Goal: Communication & Community: Answer question/provide support

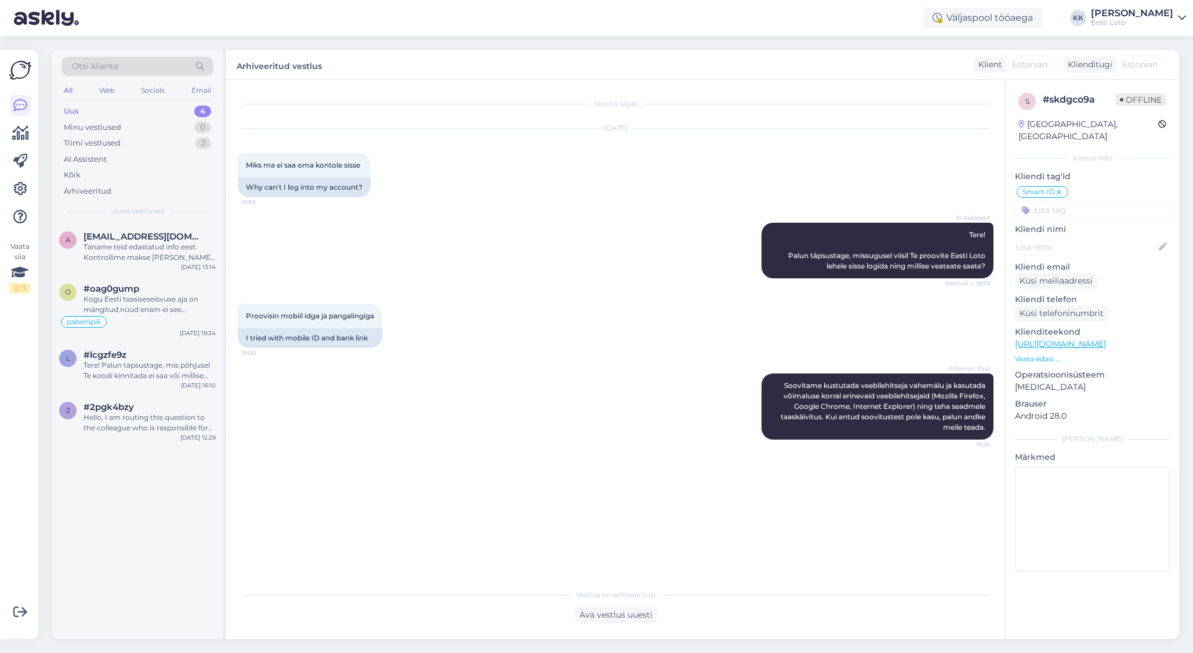
click at [128, 111] on div "Uus 4" at bounding box center [137, 111] width 152 height 16
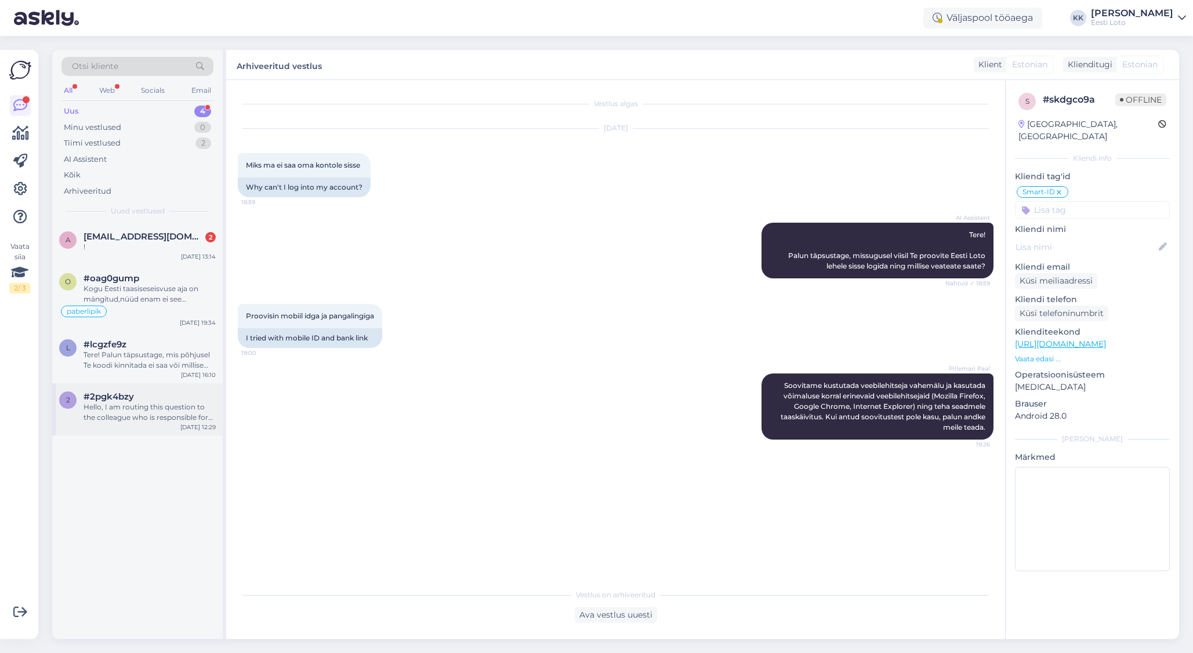
click at [144, 399] on div "#2pgk4bzy" at bounding box center [150, 397] width 132 height 10
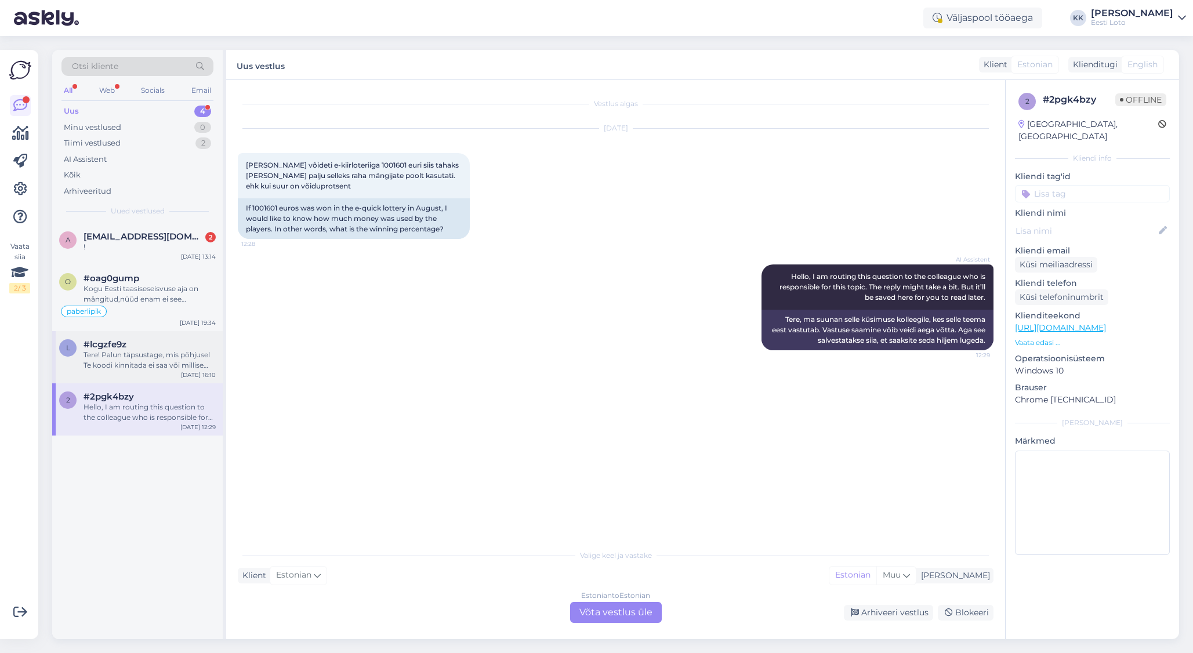
click at [162, 364] on div "Tere! Palun täpsustage, mis põhjusel Te koodi kinnitada ei saa või millise veat…" at bounding box center [150, 360] width 132 height 21
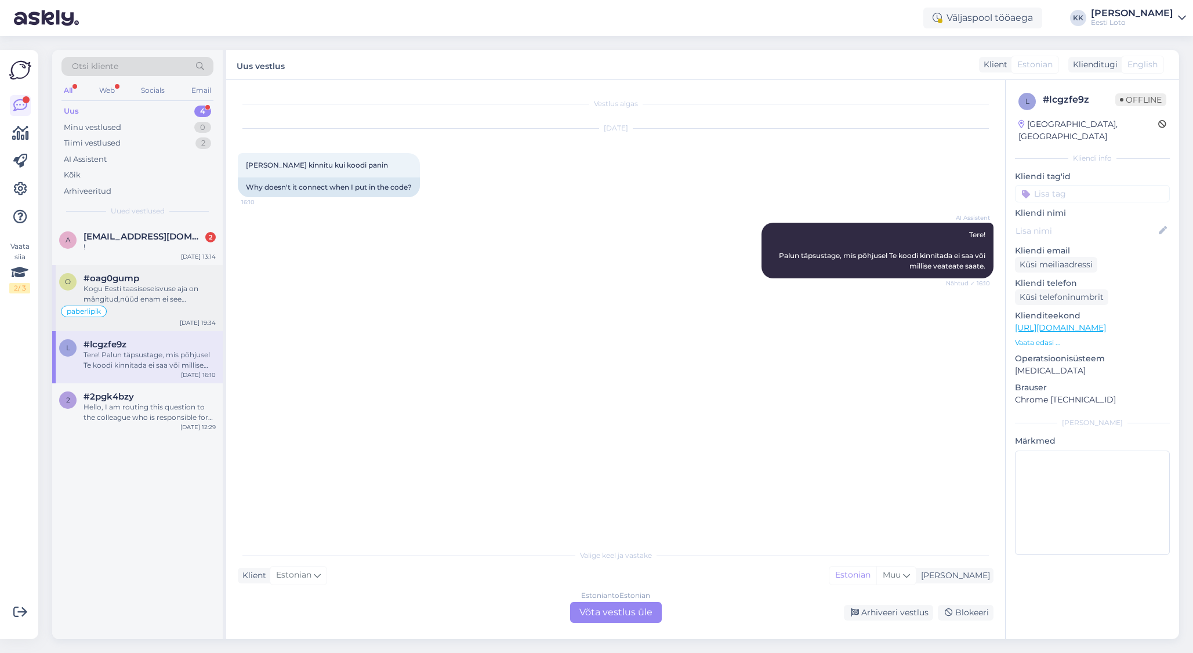
click at [129, 292] on div "Kogu Eesti taasiseseisvuse aja on mängitud,nüüd enam ei see vanemad inimesed ,t…" at bounding box center [150, 294] width 132 height 21
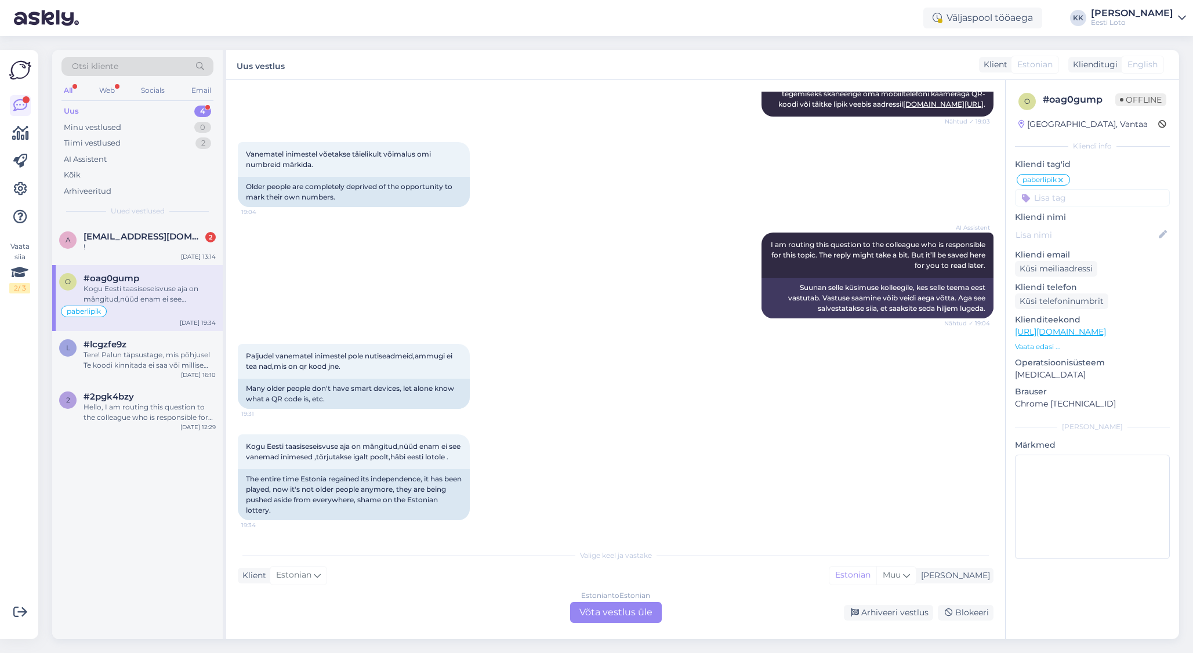
scroll to position [648, 0]
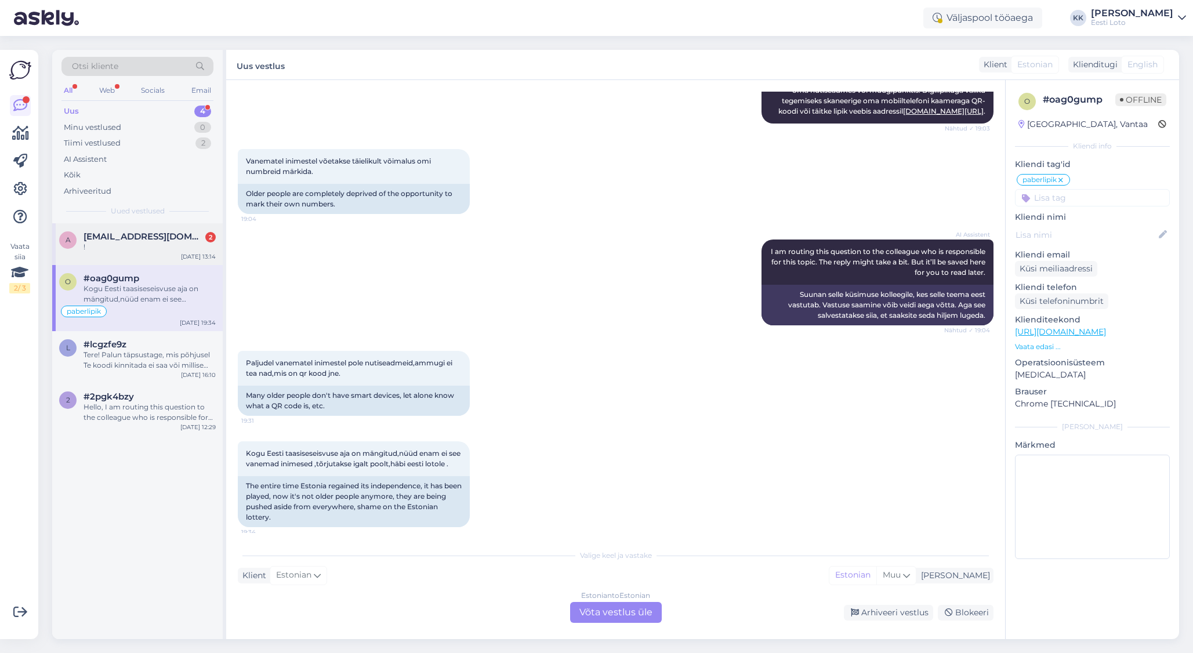
click at [155, 247] on div "!" at bounding box center [150, 247] width 132 height 10
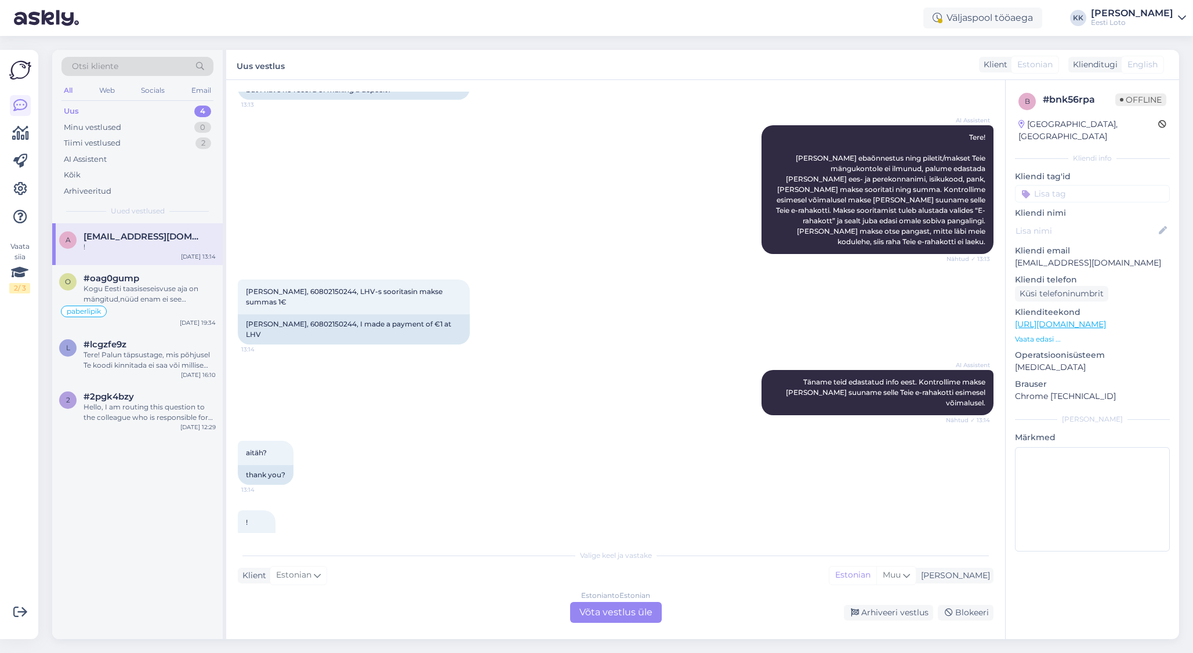
scroll to position [118, 0]
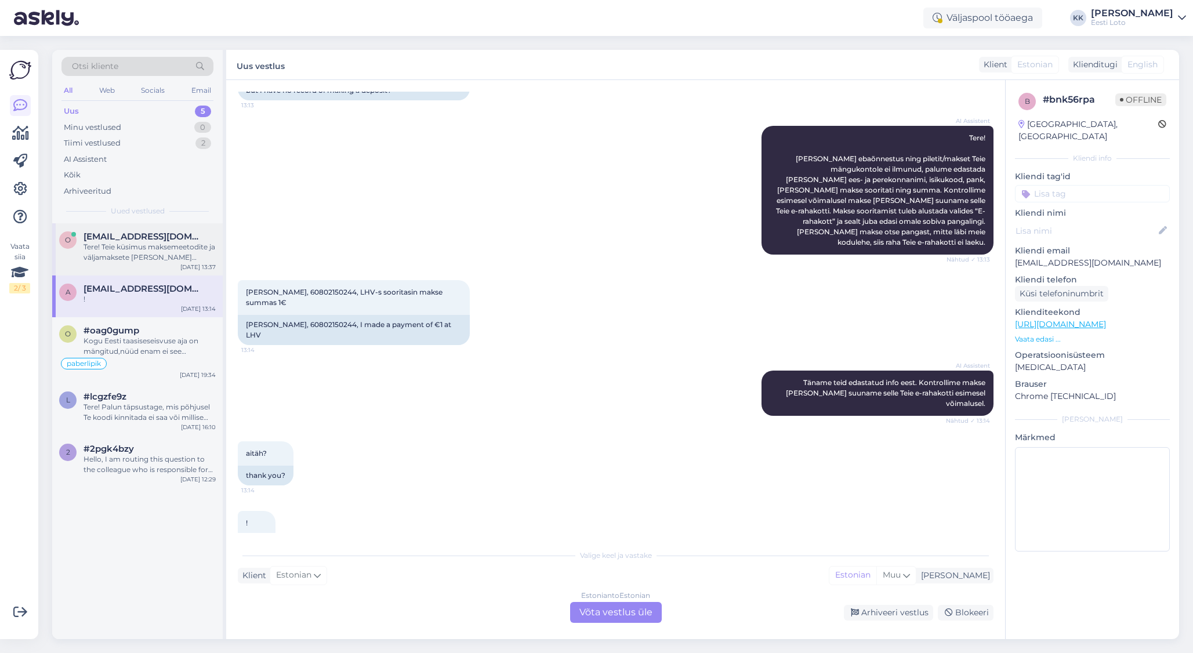
click at [128, 247] on div "Tere! Teie küsimus maksemeetodite ja väljamaksete [PERSON_NAME] erinevuste koht…" at bounding box center [150, 252] width 132 height 21
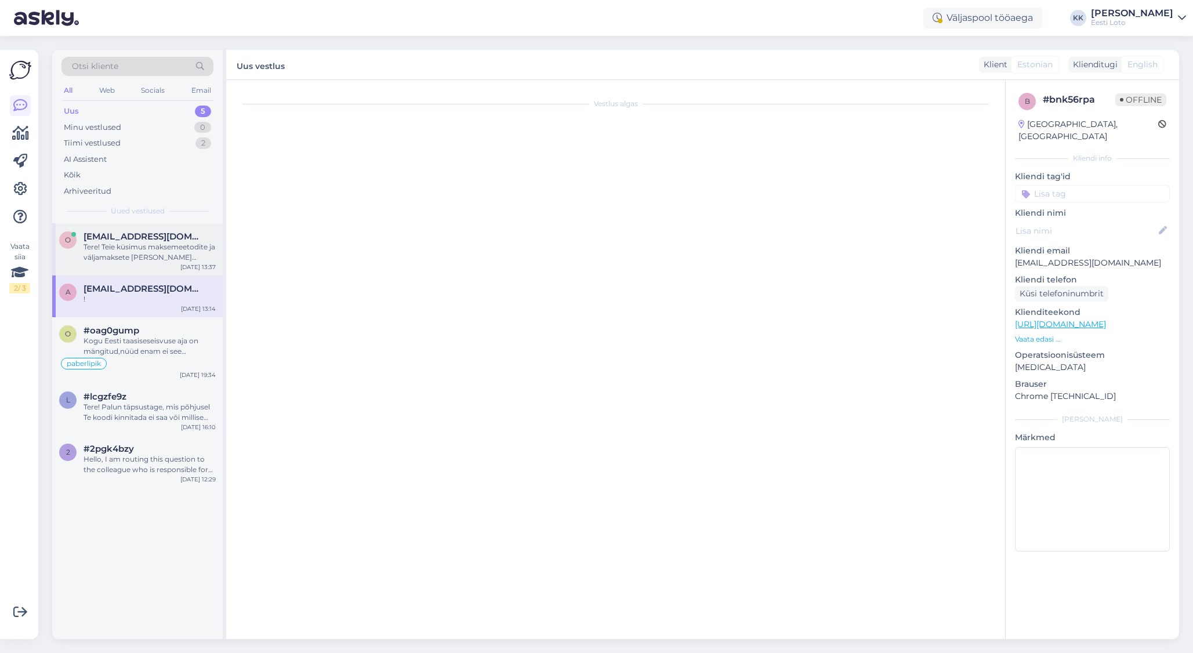
scroll to position [0, 0]
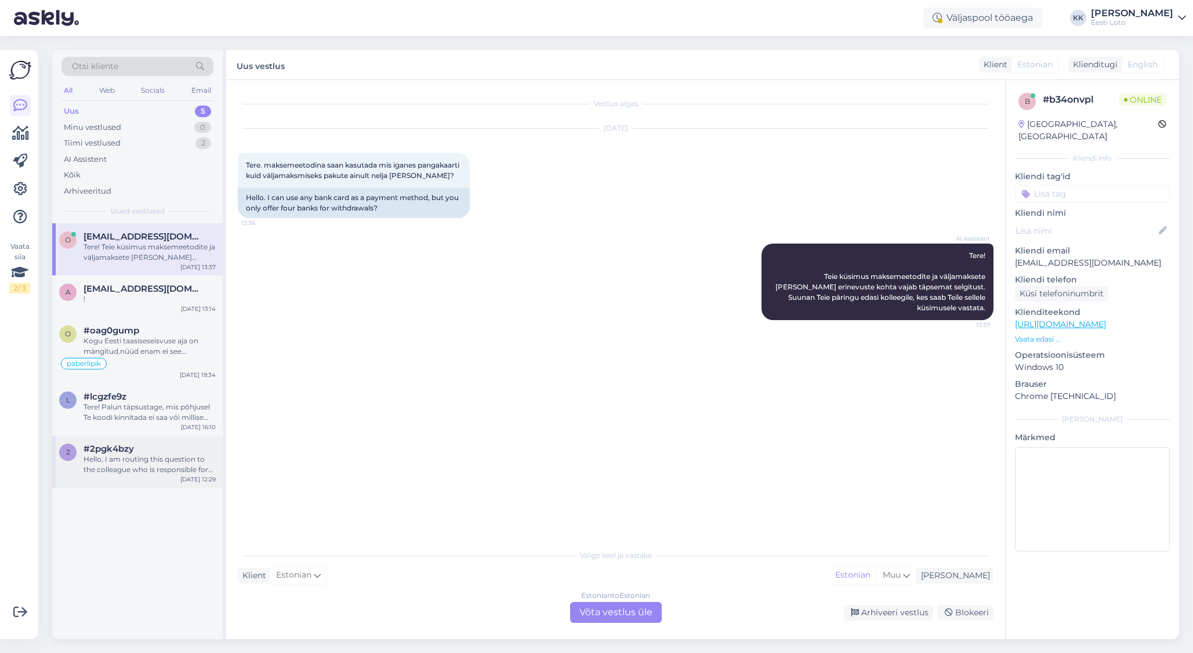
click at [142, 465] on div "Hello, I am routing this question to the colleague who is responsible for this …" at bounding box center [150, 464] width 132 height 21
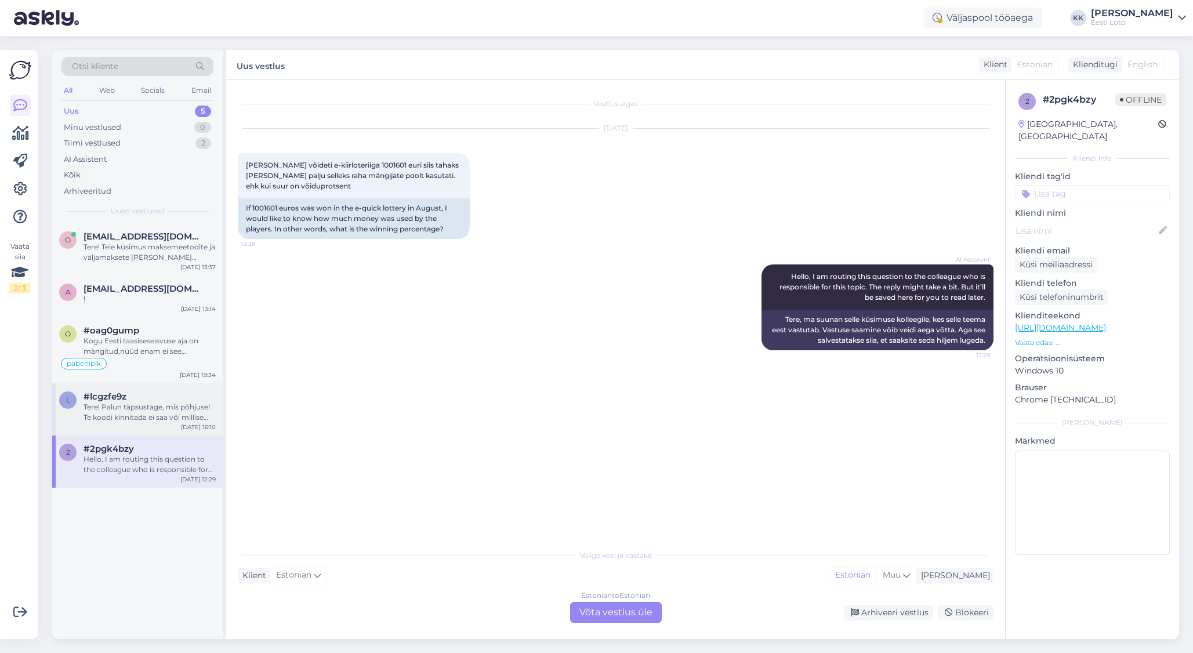
click at [118, 411] on div "Tere! Palun täpsustage, mis põhjusel Te koodi kinnitada ei saa või millise veat…" at bounding box center [150, 412] width 132 height 21
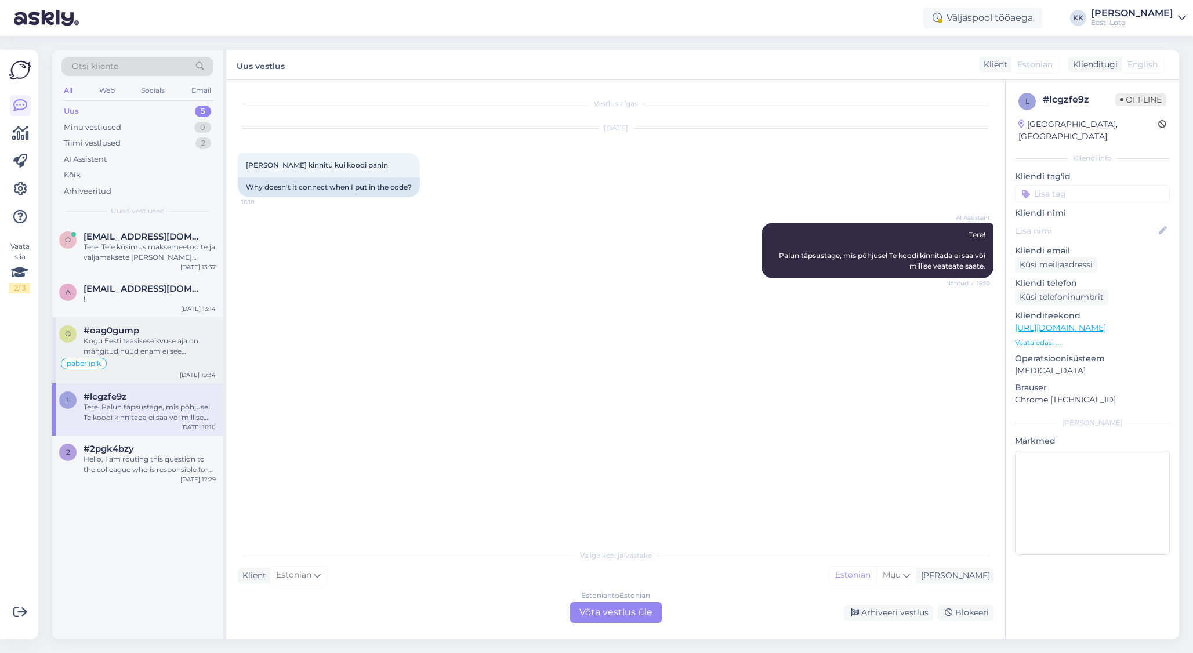
click at [143, 337] on div "Kogu Eesti taasiseseisvuse aja on mängitud,nüüd enam ei see vanemad inimesed ,t…" at bounding box center [150, 346] width 132 height 21
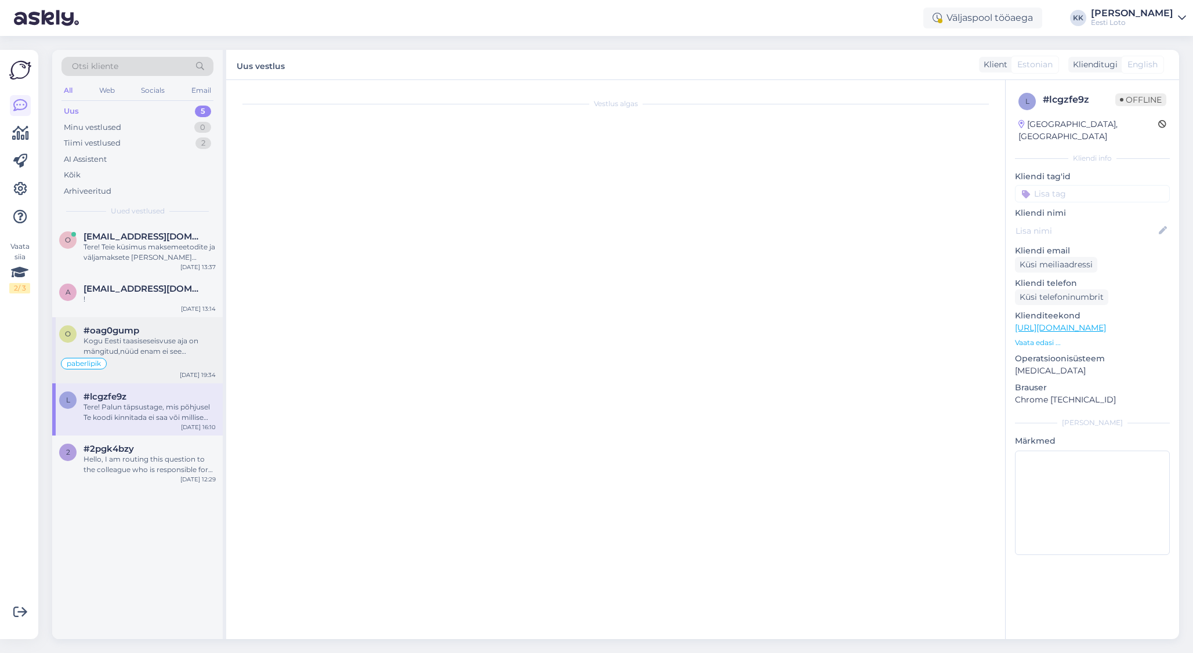
scroll to position [665, 0]
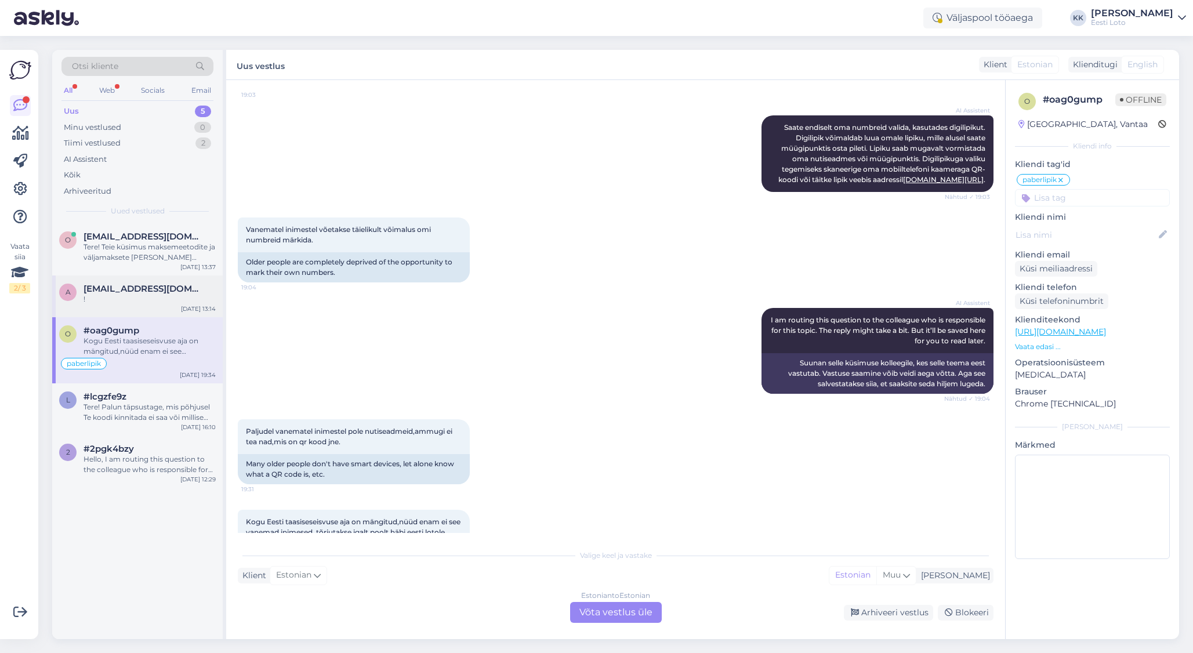
click at [149, 299] on div "!" at bounding box center [150, 299] width 132 height 10
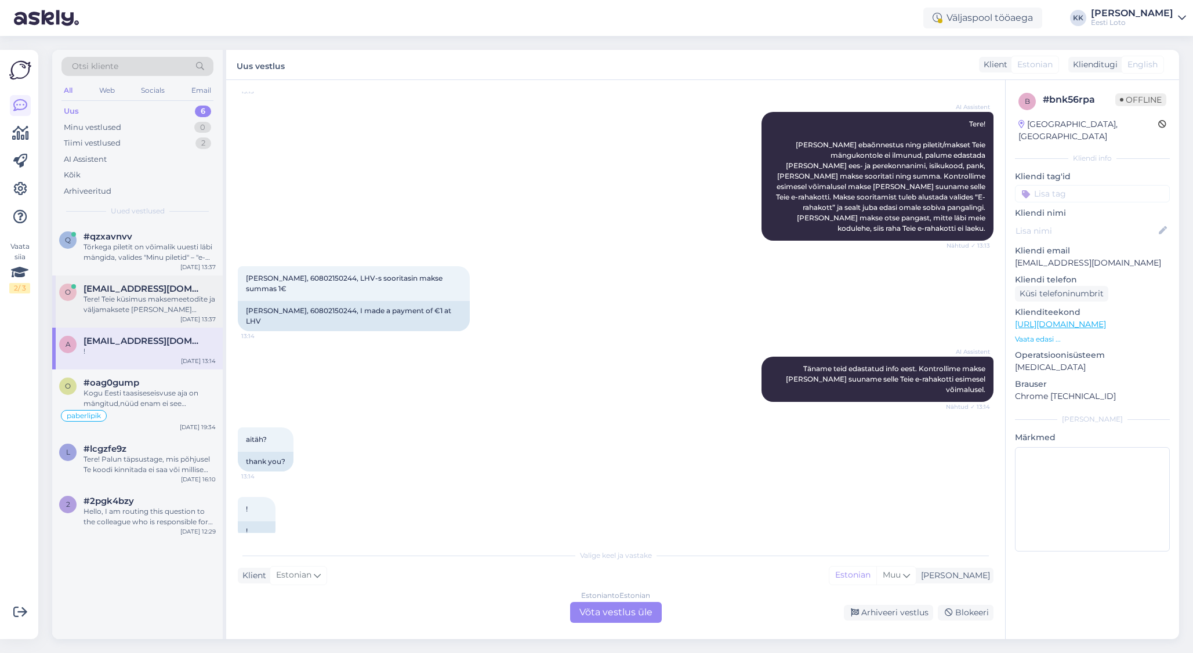
click at [145, 307] on div "Tere! Teie küsimus maksemeetodite ja väljamaksete [PERSON_NAME] erinevuste koht…" at bounding box center [150, 304] width 132 height 21
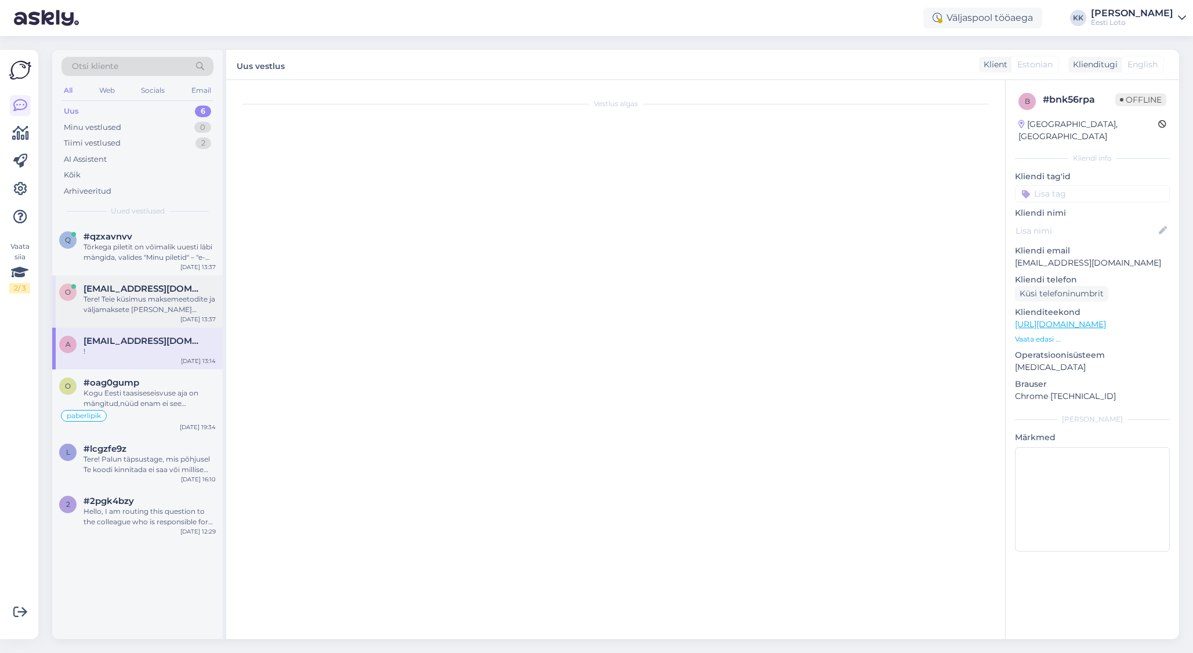
scroll to position [0, 0]
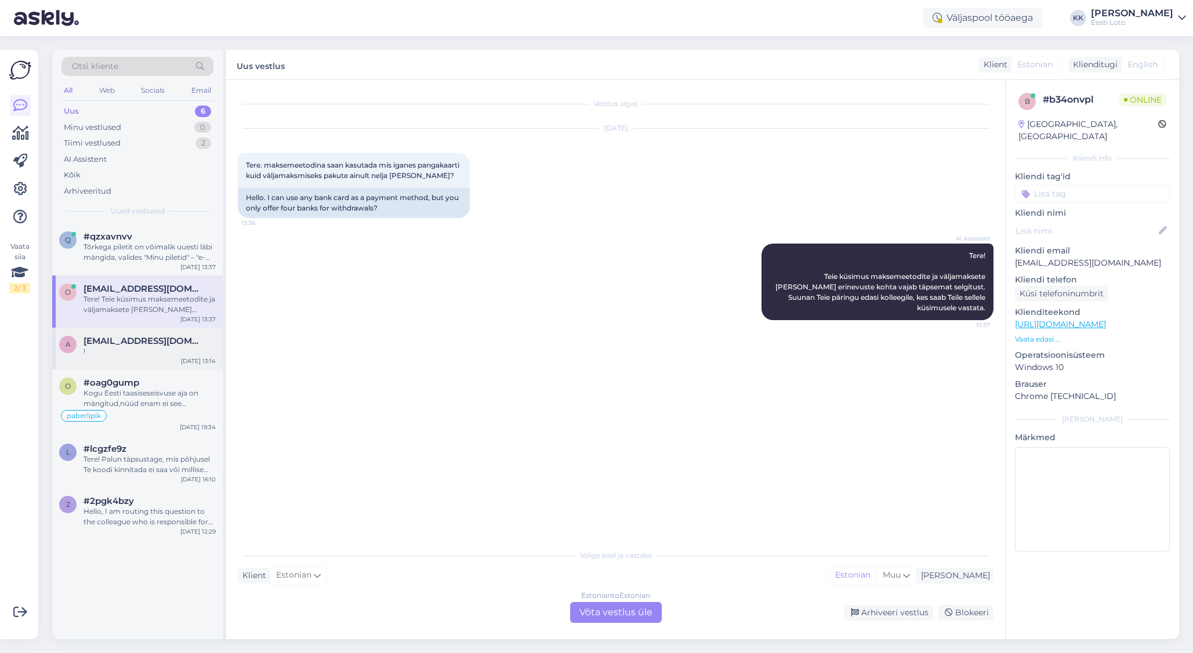
click at [122, 360] on div "a [EMAIL_ADDRESS][DOMAIN_NAME] ! [DATE] 13:14" at bounding box center [137, 349] width 171 height 42
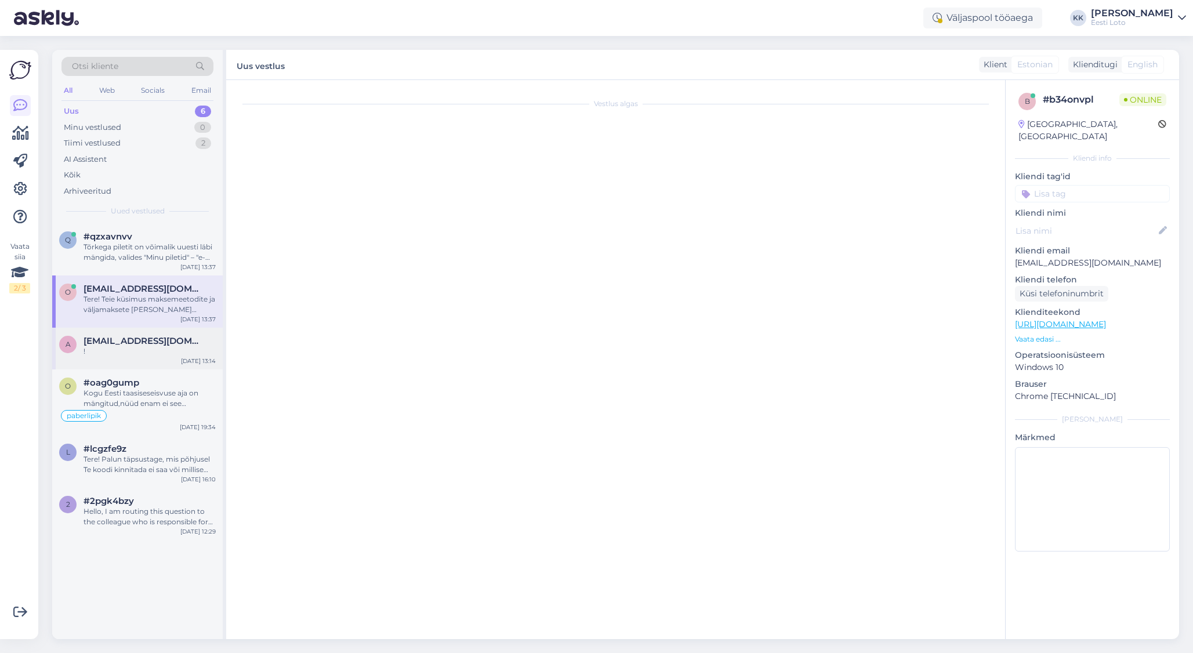
scroll to position [132, 0]
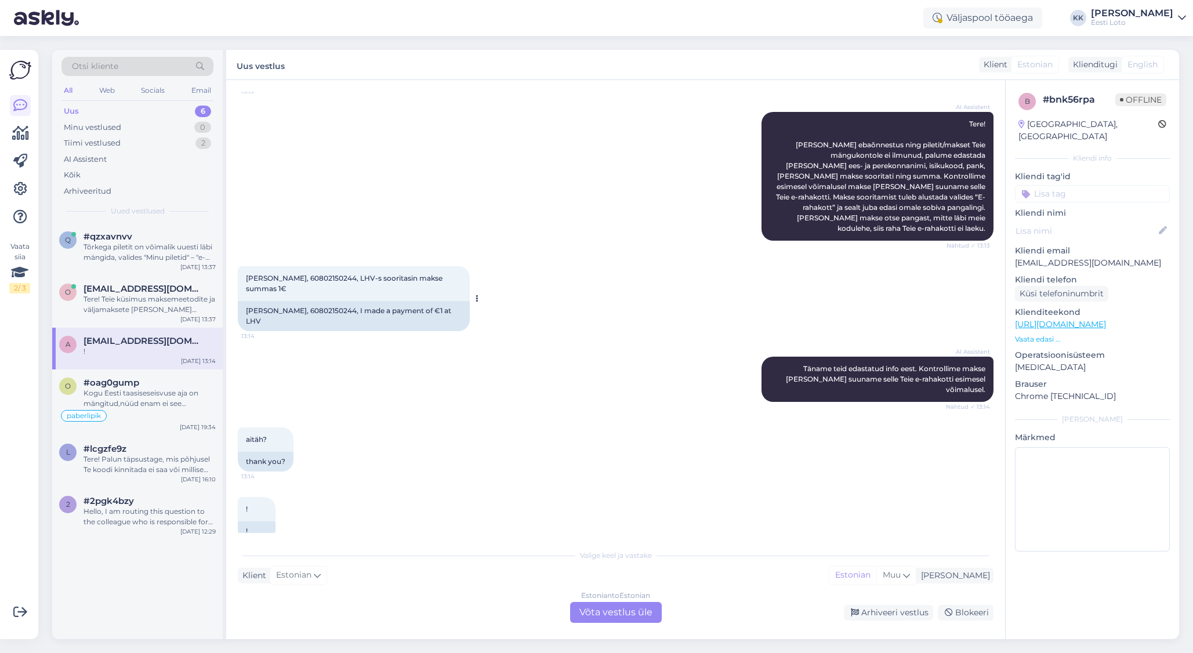
click at [331, 274] on span "[PERSON_NAME], 60802150244, LHV-s sooritasin makse summas 1€" at bounding box center [345, 283] width 198 height 19
drag, startPoint x: 331, startPoint y: 268, endPoint x: 351, endPoint y: 268, distance: 19.7
click at [331, 274] on span "[PERSON_NAME], 60802150244, LHV-s sooritasin makse summas 1€" at bounding box center [345, 283] width 198 height 19
copy span "60802150244"
click at [625, 613] on div "Estonian to Estonian Võta vestlus üle" at bounding box center [616, 612] width 92 height 21
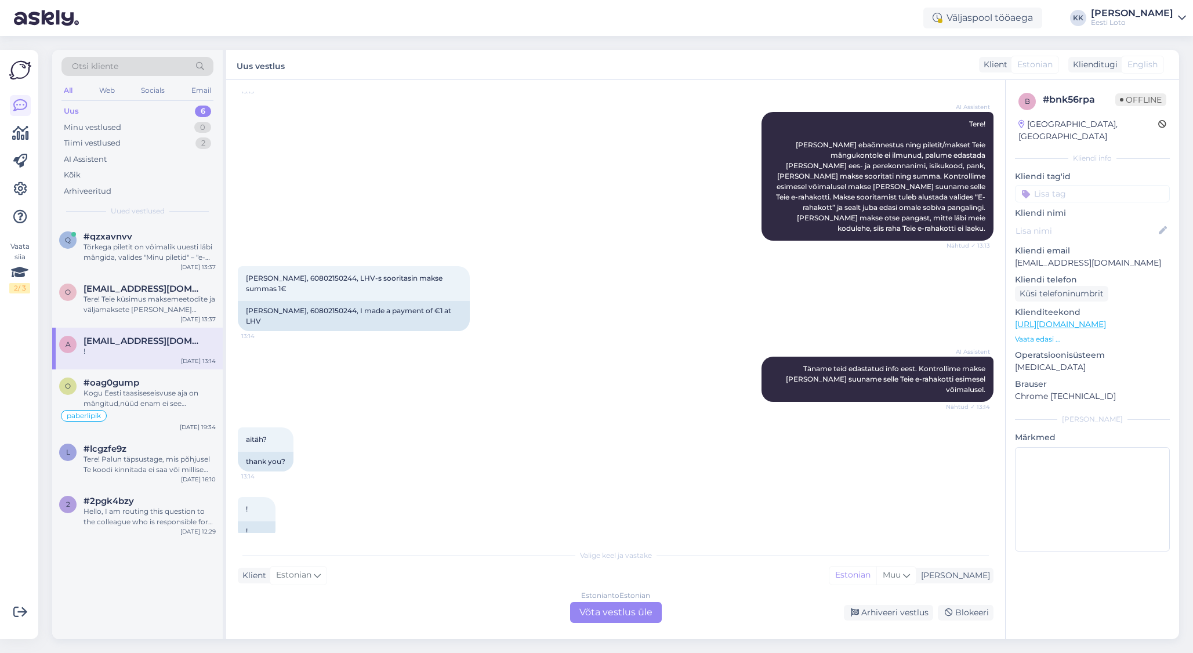
scroll to position [88, 0]
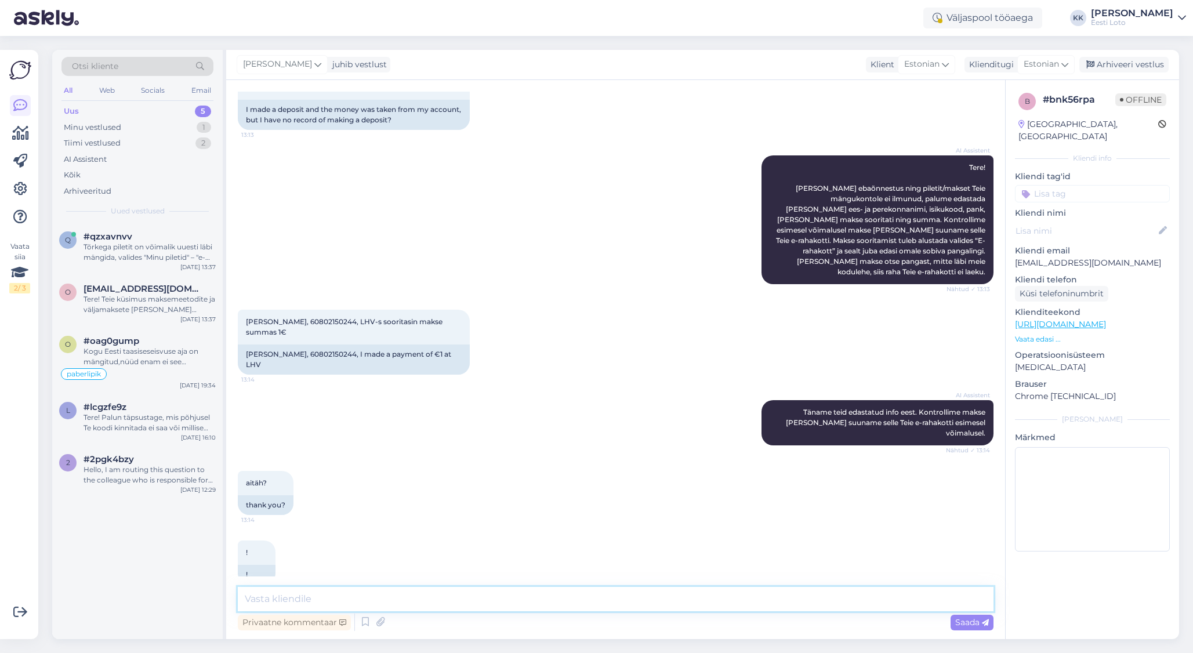
click at [678, 596] on textarea at bounding box center [616, 599] width 756 height 24
paste textarea "Tere Täname Teid kirja eest. Kahjuks Teie sissemakse ebaõnnestus tehnilise [PER…"
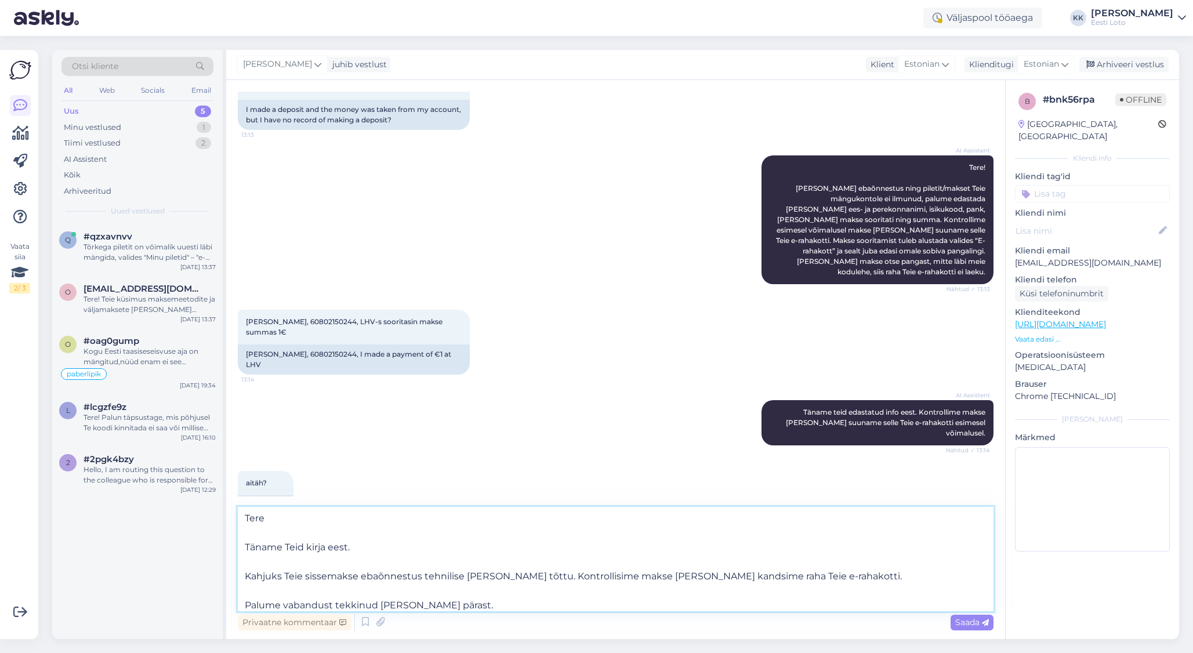
drag, startPoint x: 374, startPoint y: 549, endPoint x: 256, endPoint y: 547, distance: 118.3
click at [240, 545] on textarea "Tere Täname Teid kirja eest. Kahjuks Teie sissemakse ebaõnnestus tehnilise [PER…" at bounding box center [616, 559] width 756 height 104
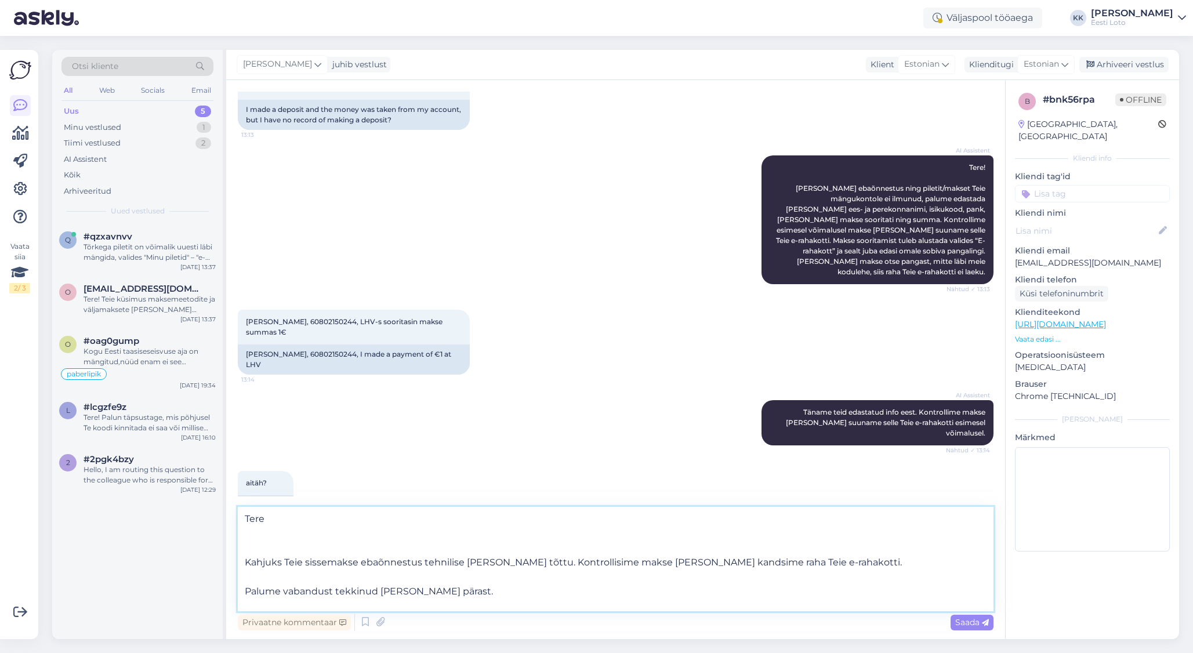
scroll to position [0, 0]
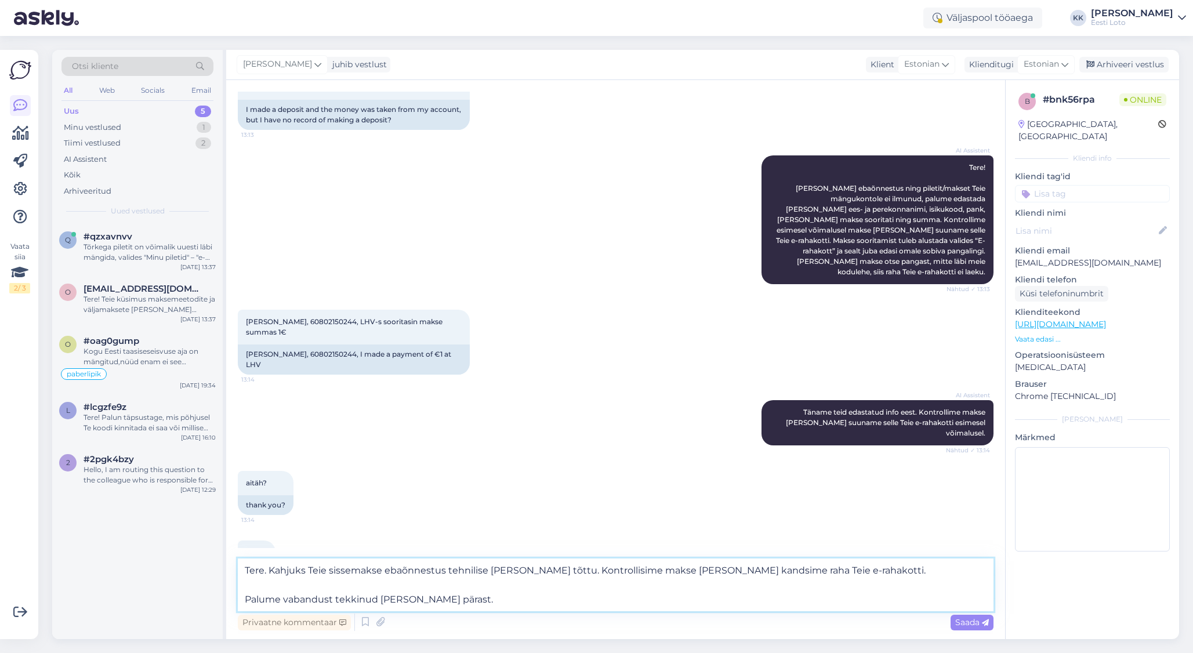
click at [246, 600] on textarea "Tere. Kahjuks Teie sissemakse ebaõnnestus tehnilise [PERSON_NAME] tõttu. Kontro…" at bounding box center [616, 585] width 756 height 53
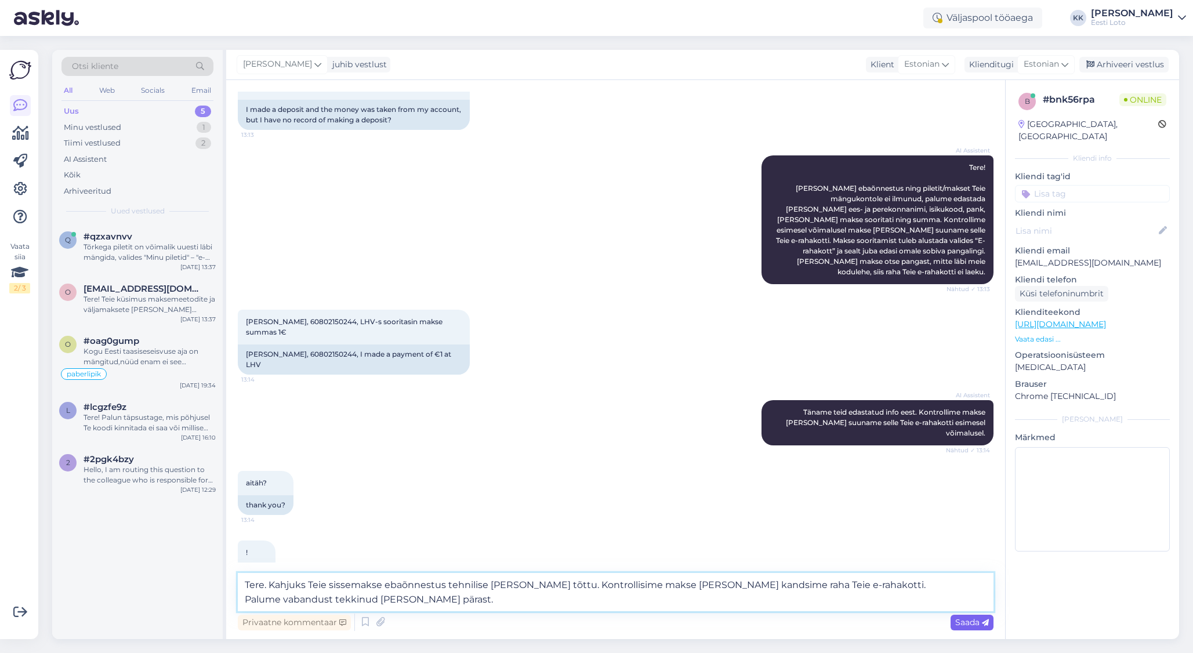
type textarea "Tere. Kahjuks Teie sissemakse ebaõnnestus tehnilise [PERSON_NAME] tõttu. Kontro…"
click at [963, 618] on span "Saada" at bounding box center [972, 622] width 34 height 10
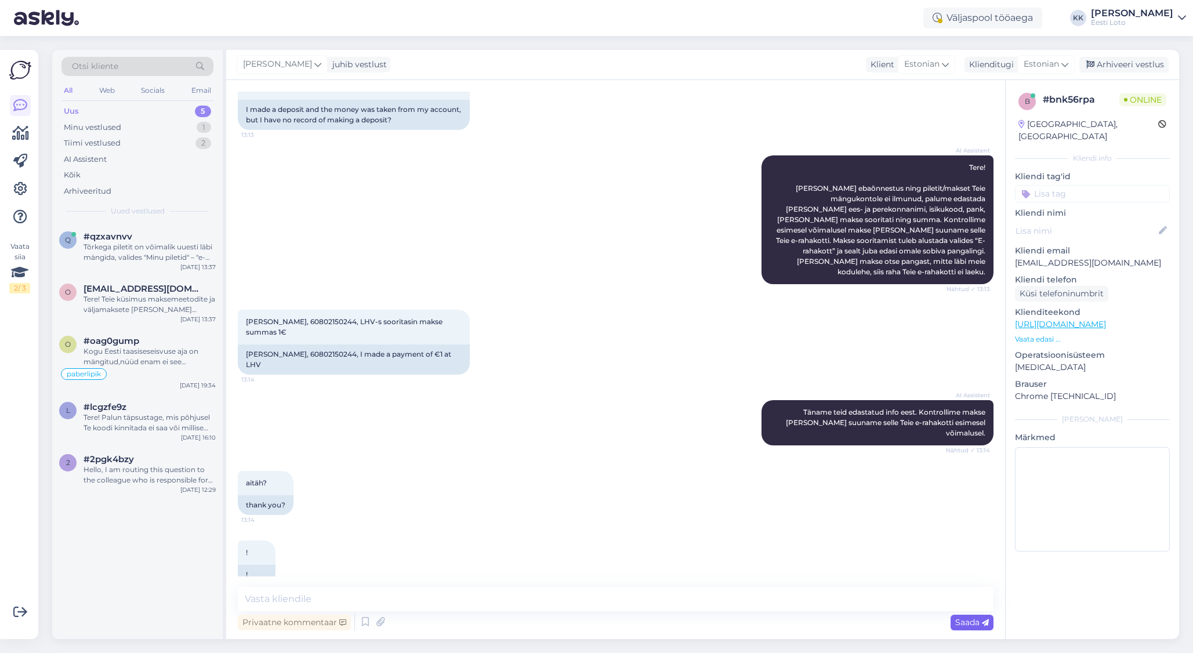
scroll to position [169, 0]
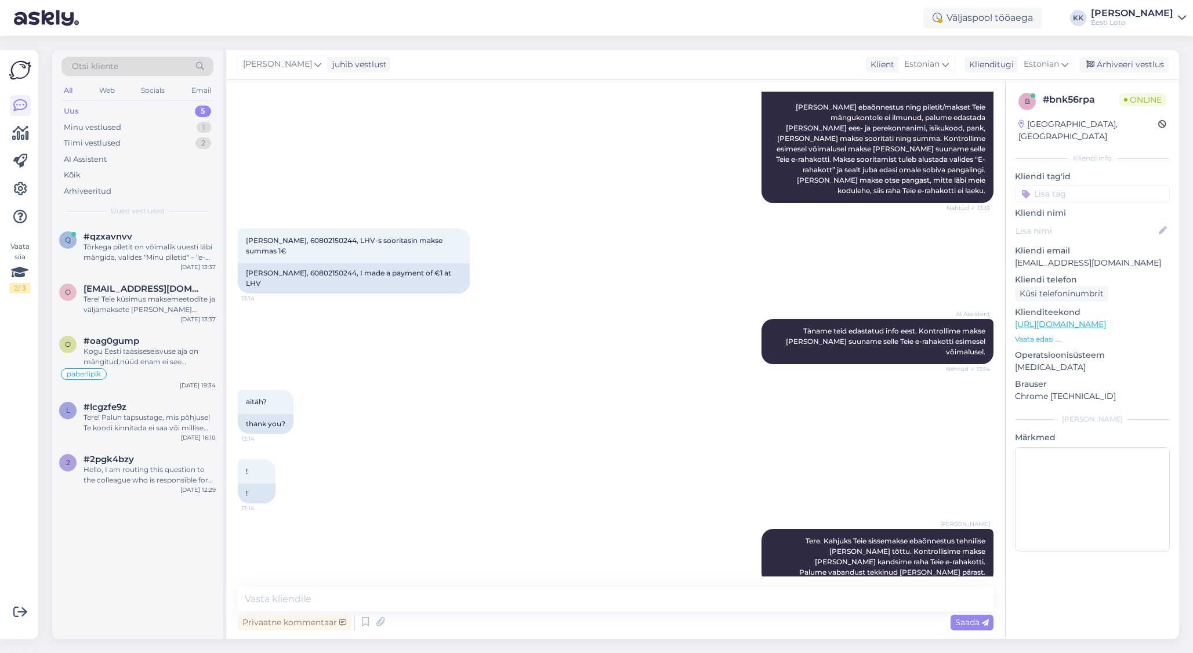
click at [1100, 185] on input at bounding box center [1092, 193] width 155 height 17
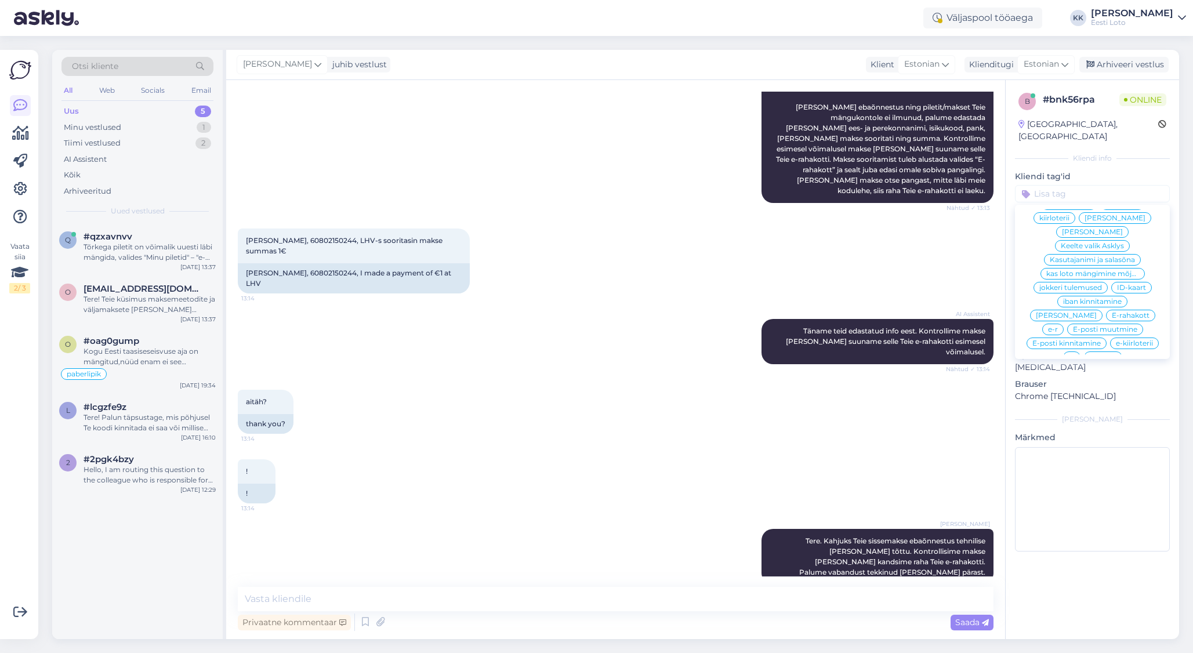
scroll to position [385, 0]
click at [1112, 311] on span "E-rahakott" at bounding box center [1131, 314] width 38 height 7
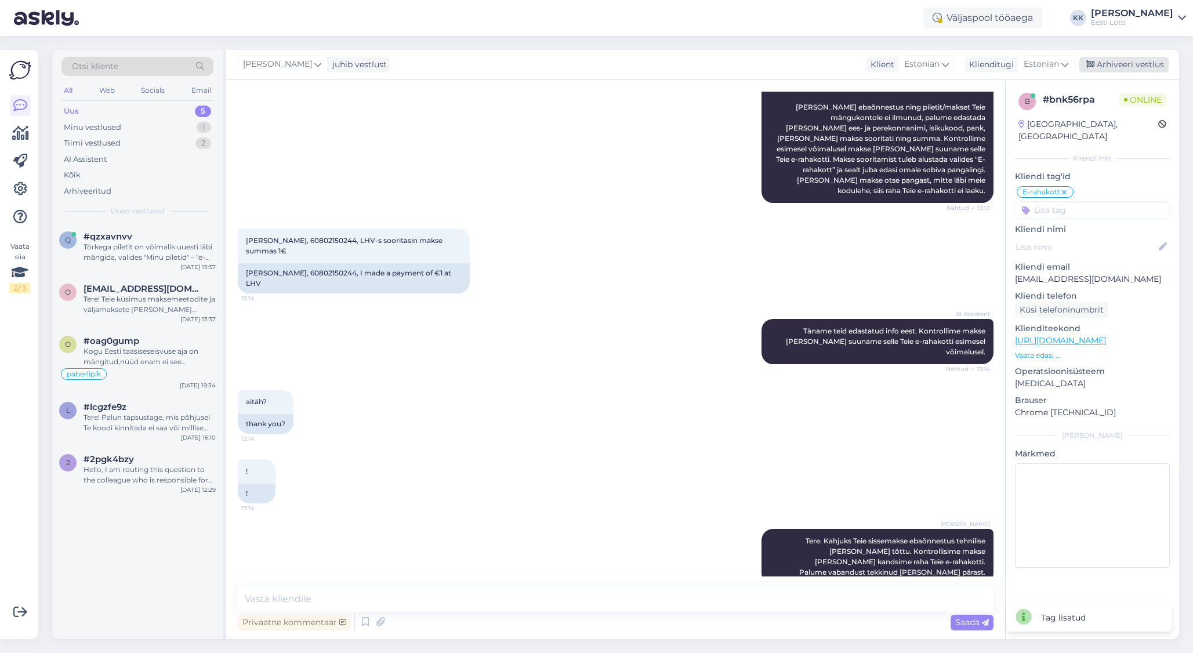
click at [1122, 63] on div "Arhiveeri vestlus" at bounding box center [1123, 65] width 89 height 16
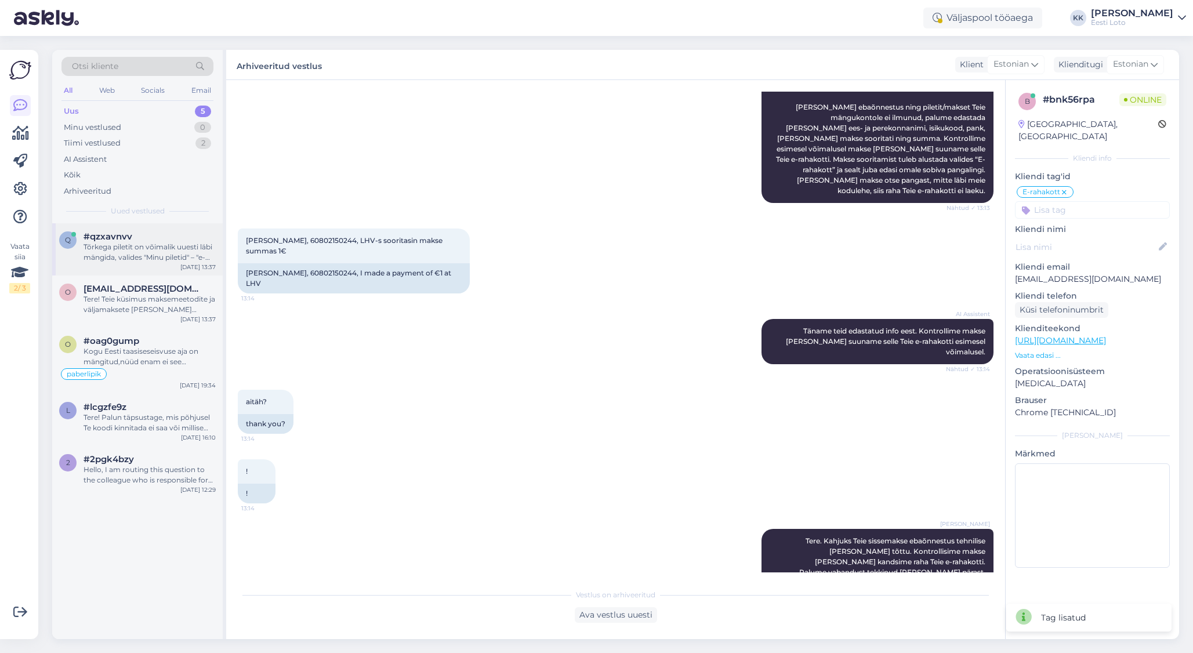
click at [131, 237] on span "#qzxavnvv" at bounding box center [108, 236] width 49 height 10
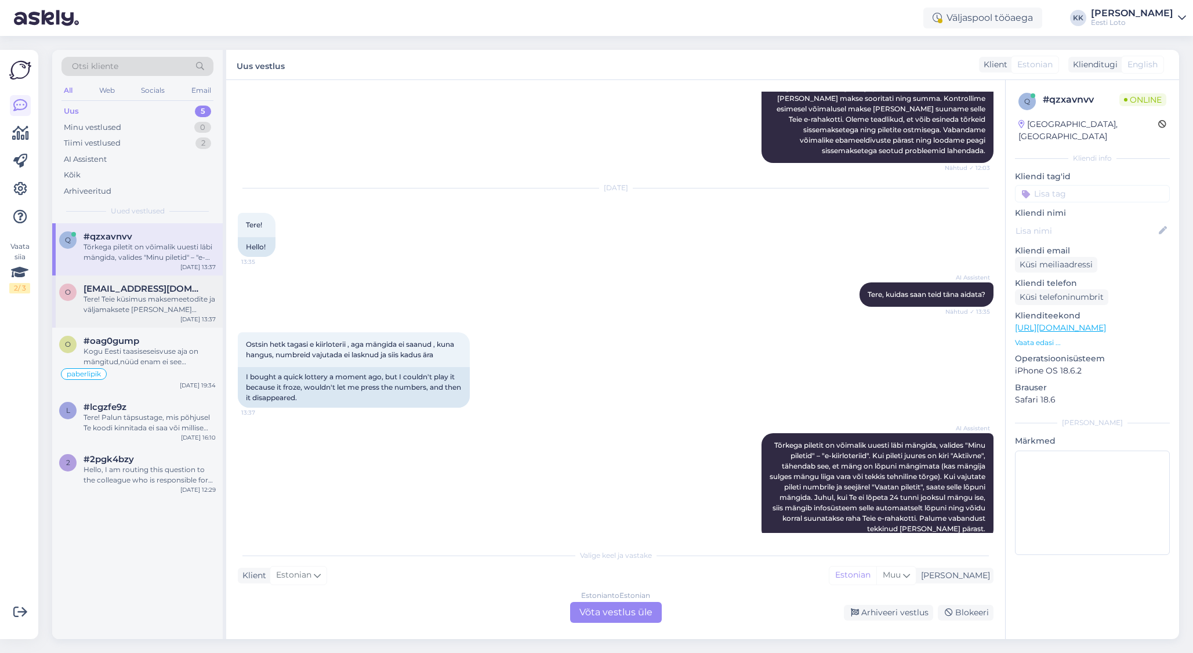
click at [135, 307] on div "Tere! Teie küsimus maksemeetodite ja väljamaksete [PERSON_NAME] erinevuste koht…" at bounding box center [150, 304] width 132 height 21
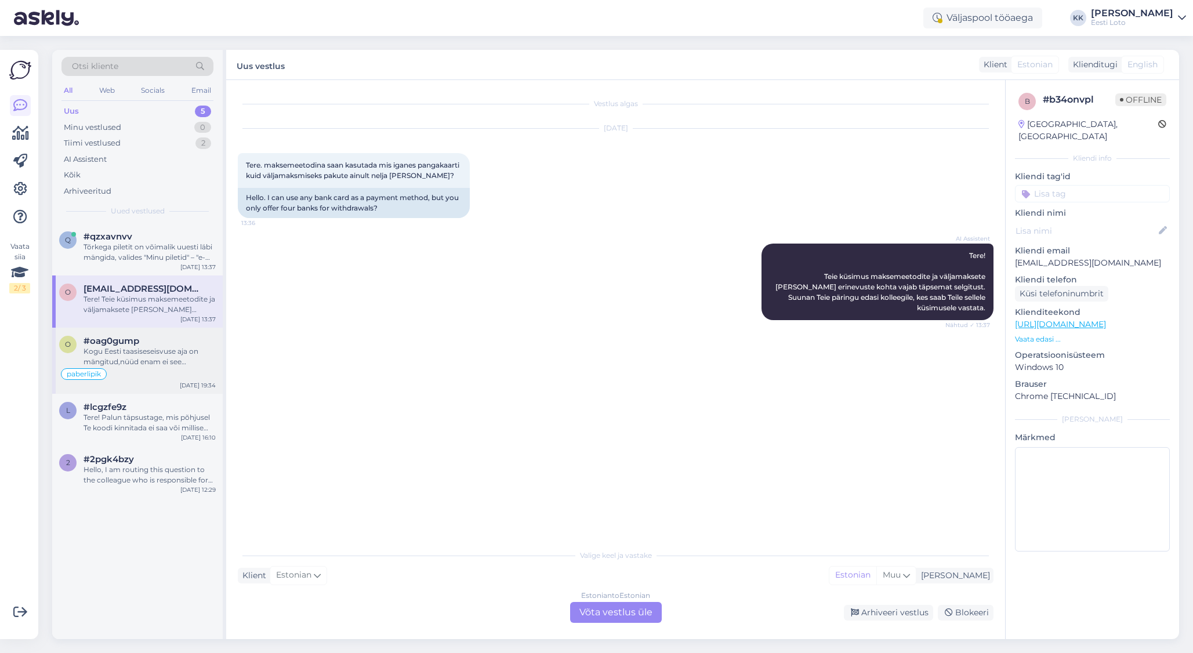
click at [129, 349] on div "Kogu Eesti taasiseseisvuse aja on mängitud,nüüd enam ei see vanemad inimesed ,t…" at bounding box center [150, 356] width 132 height 21
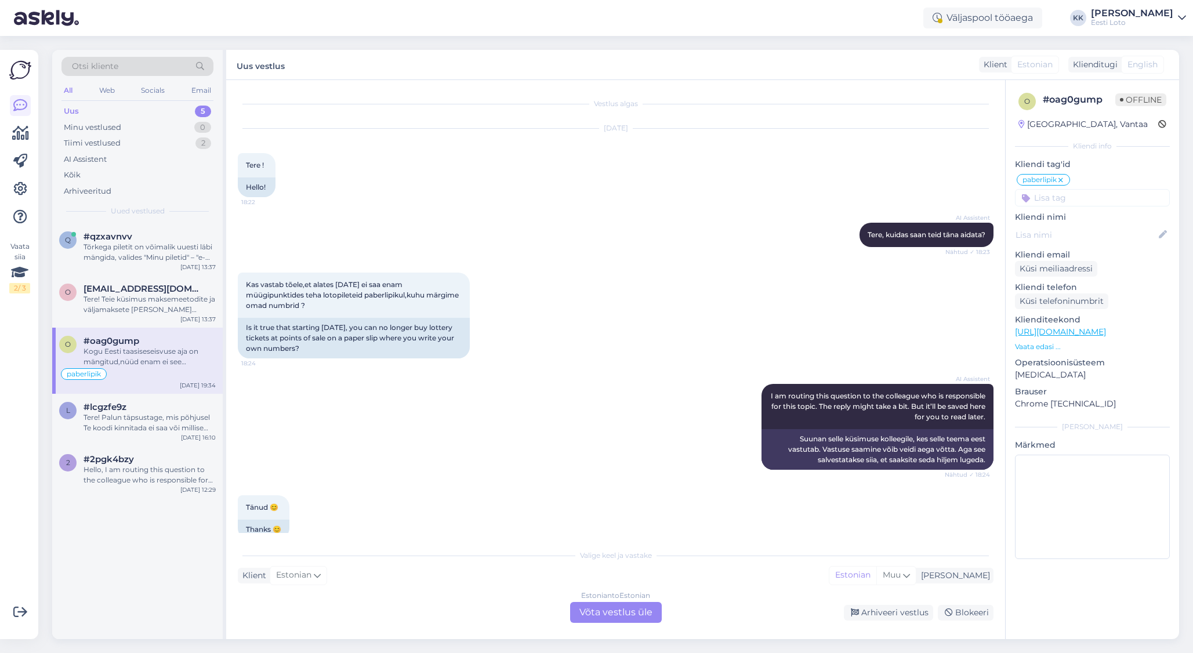
scroll to position [665, 0]
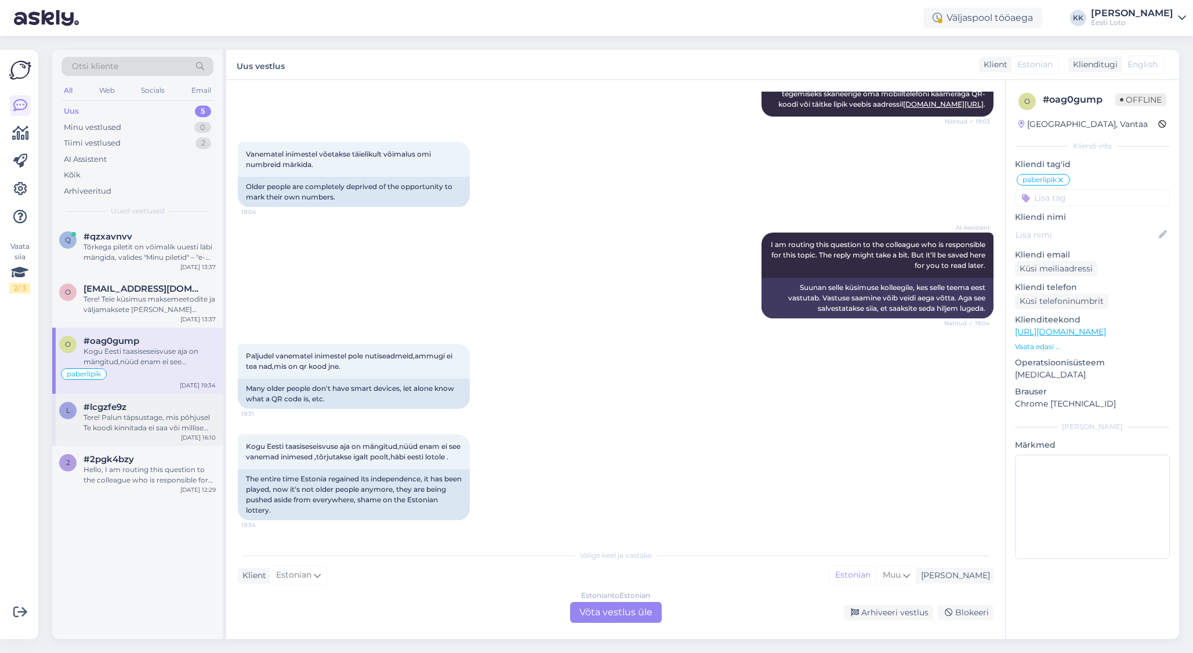
click at [115, 418] on div "Tere! Palun täpsustage, mis põhjusel Te koodi kinnitada ei saa või millise veat…" at bounding box center [150, 422] width 132 height 21
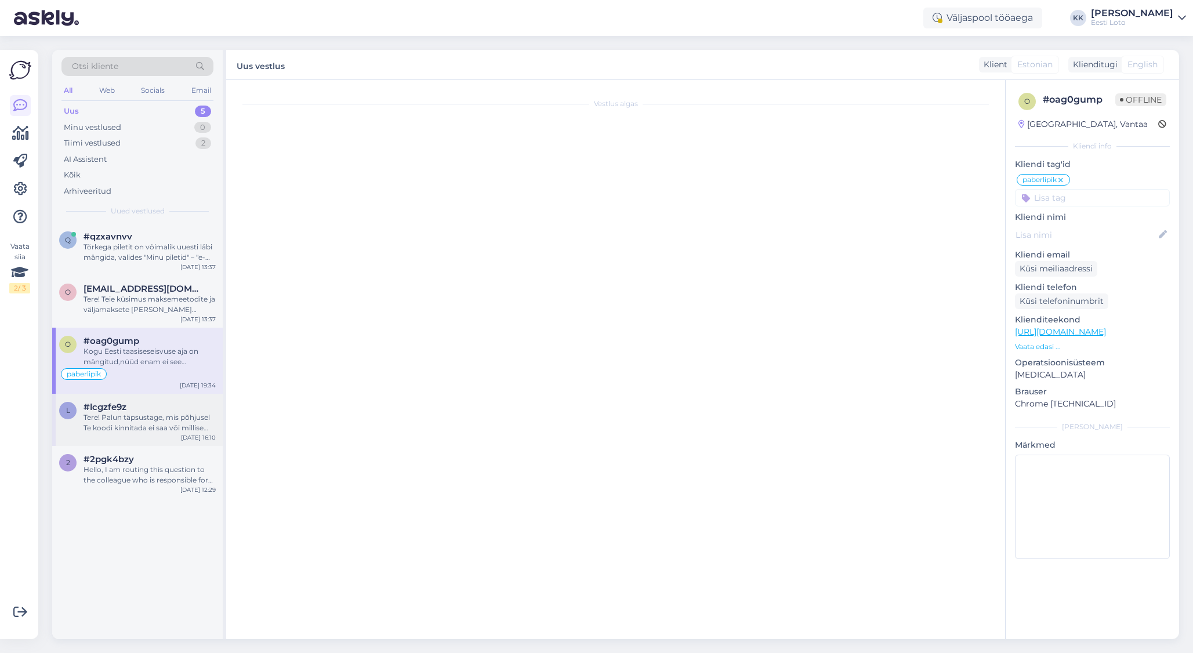
scroll to position [0, 0]
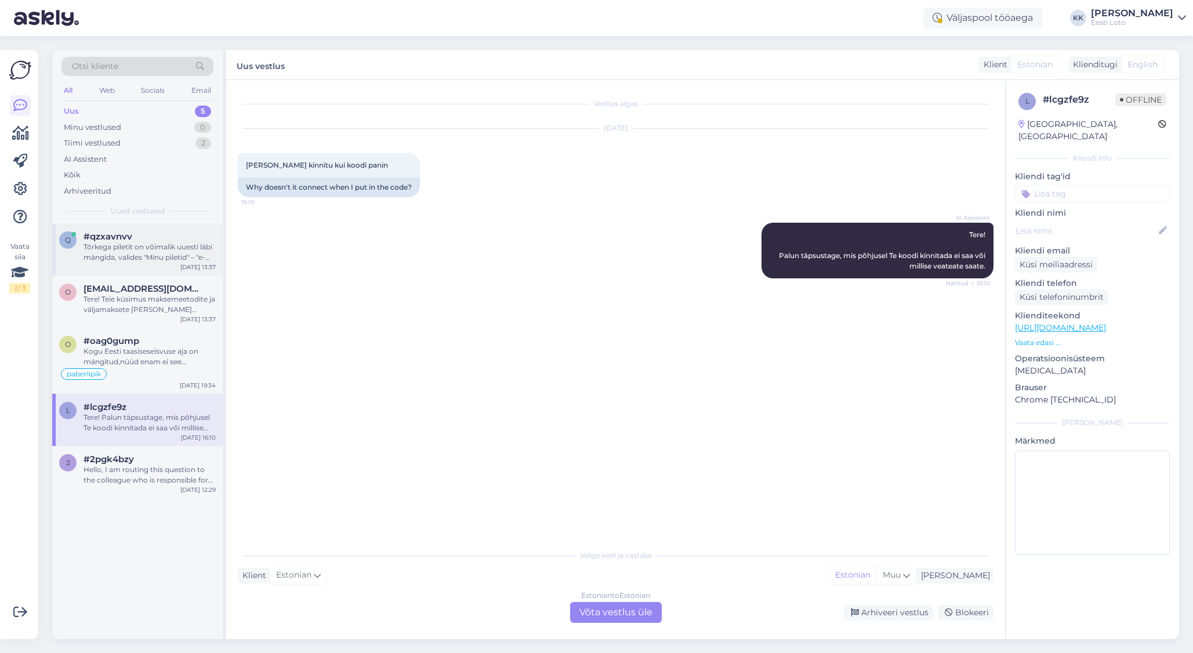
click at [142, 242] on div "Tõrkega piletit on võimalik uuesti läbi mängida, valides "Minu piletid" – "e-ki…" at bounding box center [150, 252] width 132 height 21
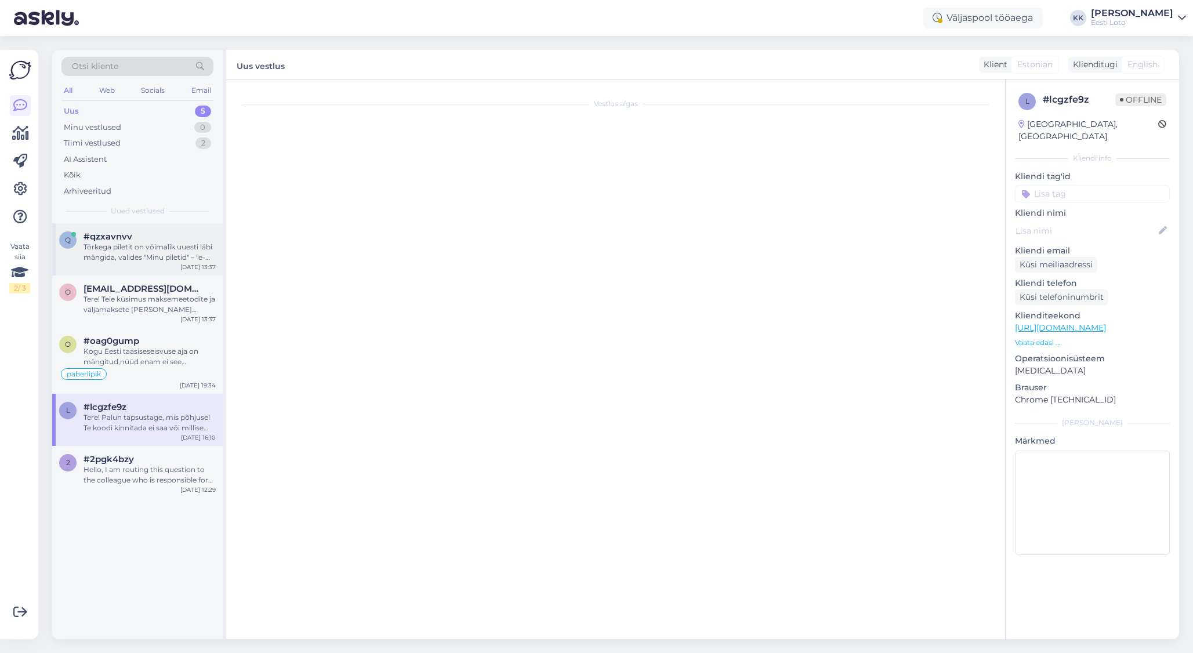
scroll to position [308, 0]
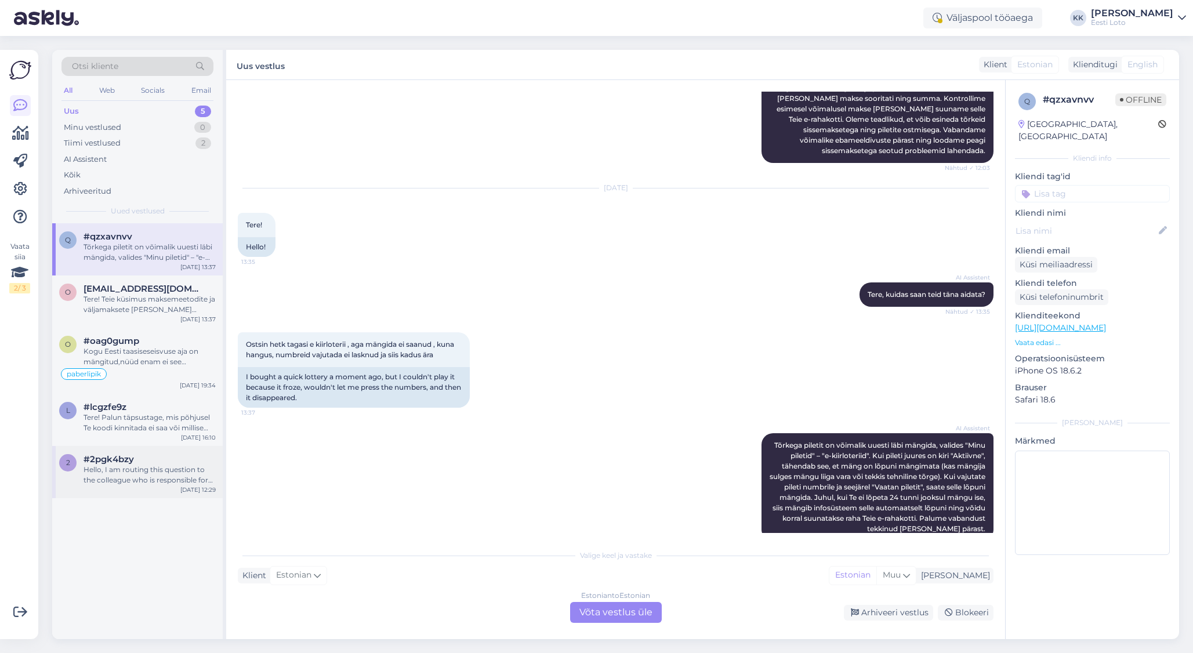
click at [158, 472] on div "Hello, I am routing this question to the colleague who is responsible for this …" at bounding box center [150, 475] width 132 height 21
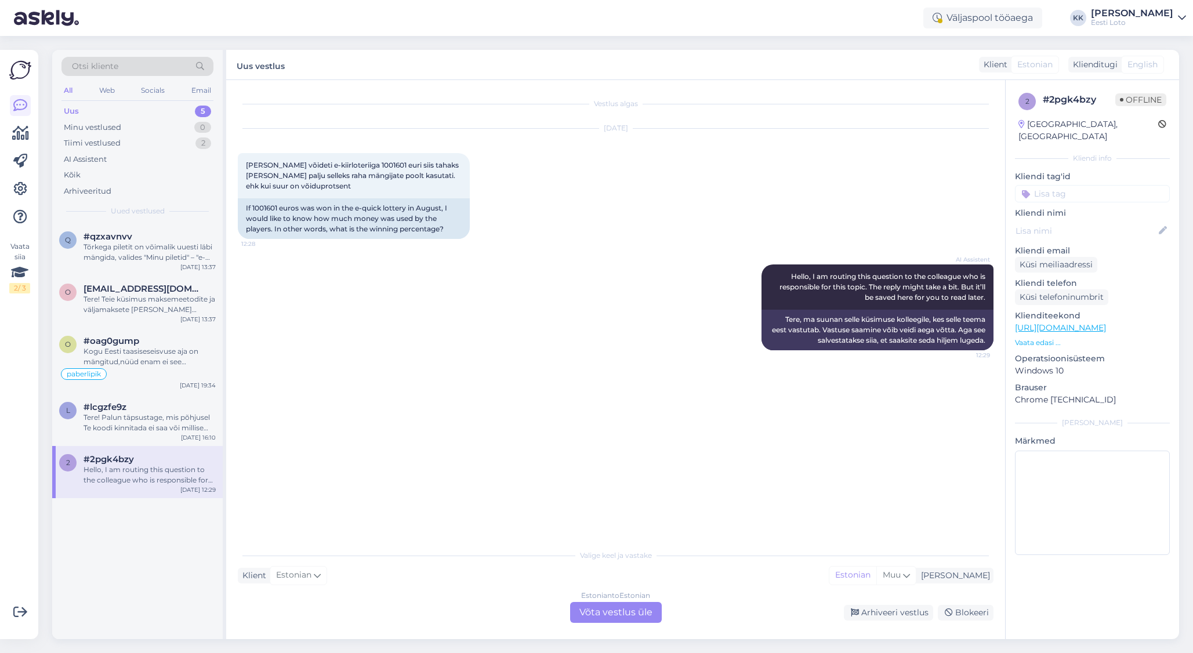
scroll to position [0, 0]
click at [122, 430] on div "Tere! Palun täpsustage, mis põhjusel Te koodi kinnitada ei saa või millise veat…" at bounding box center [150, 422] width 132 height 21
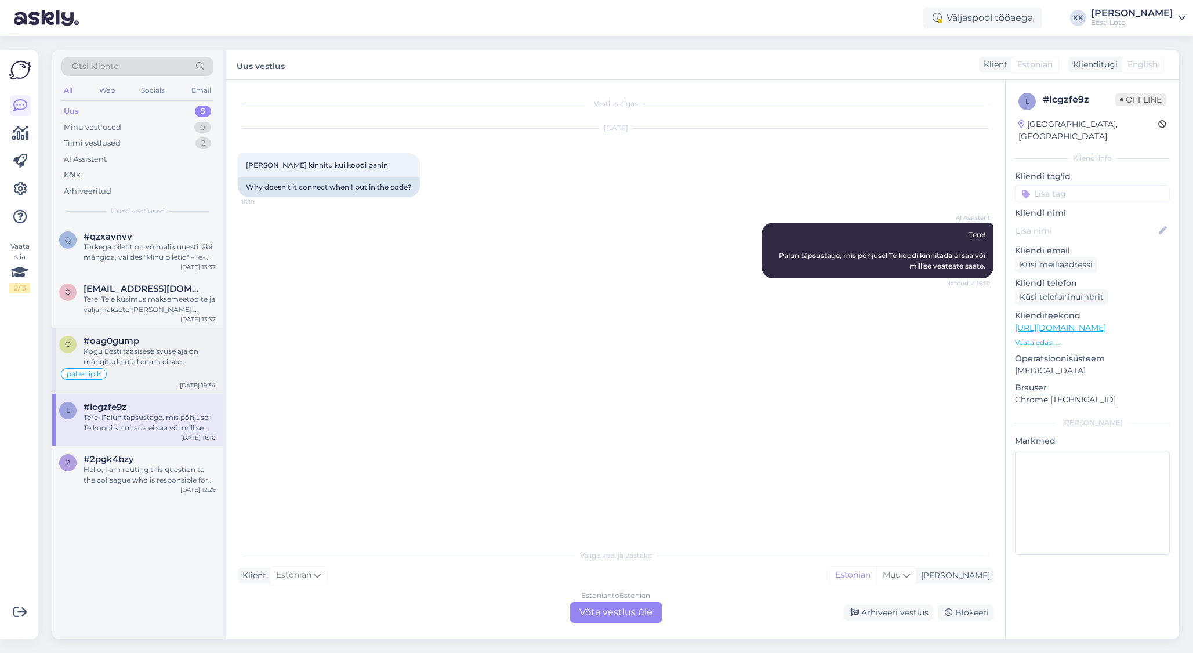
click at [145, 352] on div "Kogu Eesti taasiseseisvuse aja on mängitud,nüüd enam ei see vanemad inimesed ,t…" at bounding box center [150, 356] width 132 height 21
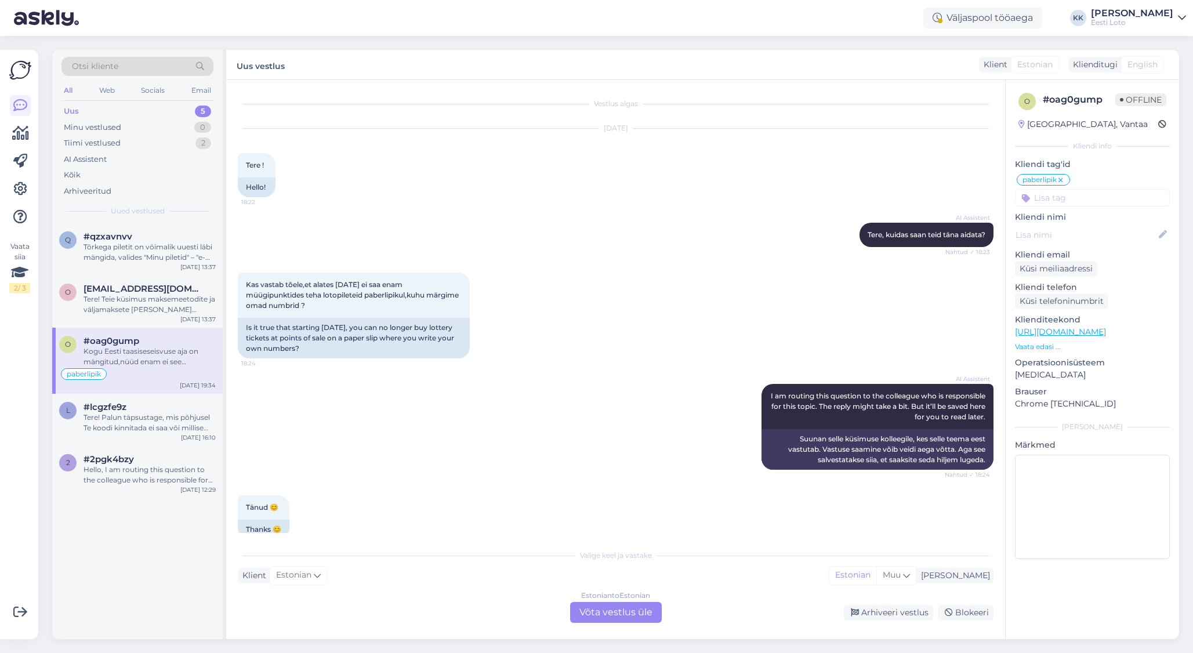
scroll to position [665, 0]
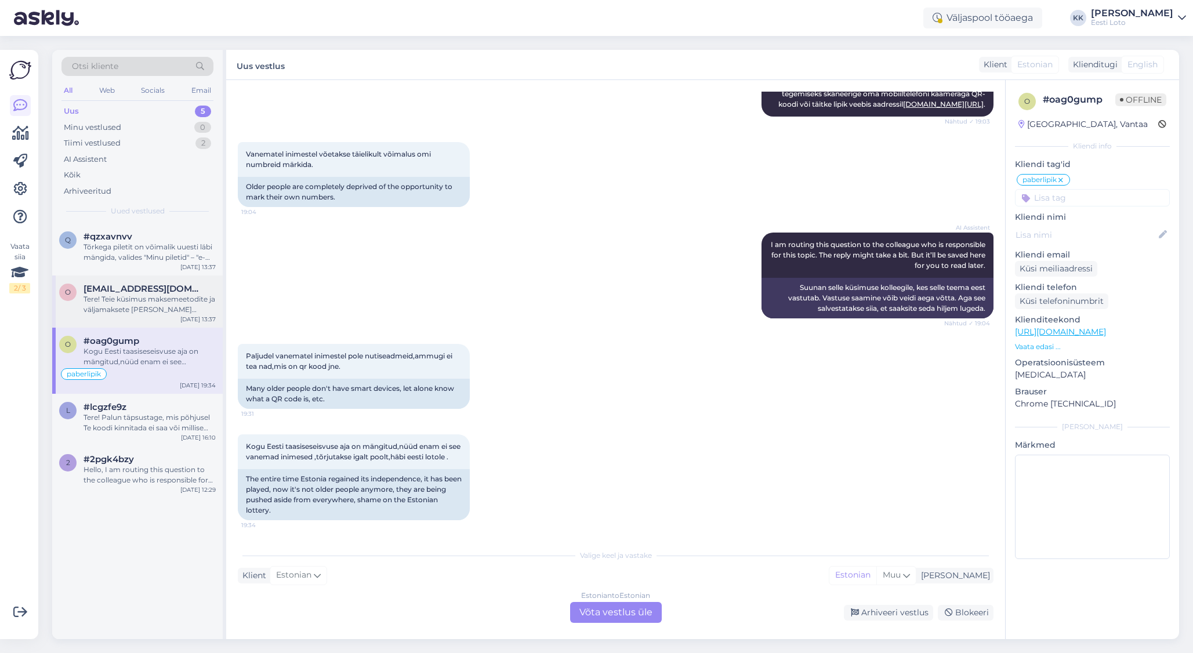
click at [131, 307] on div "Tere! Teie küsimus maksemeetodite ja väljamaksete [PERSON_NAME] erinevuste koht…" at bounding box center [150, 304] width 132 height 21
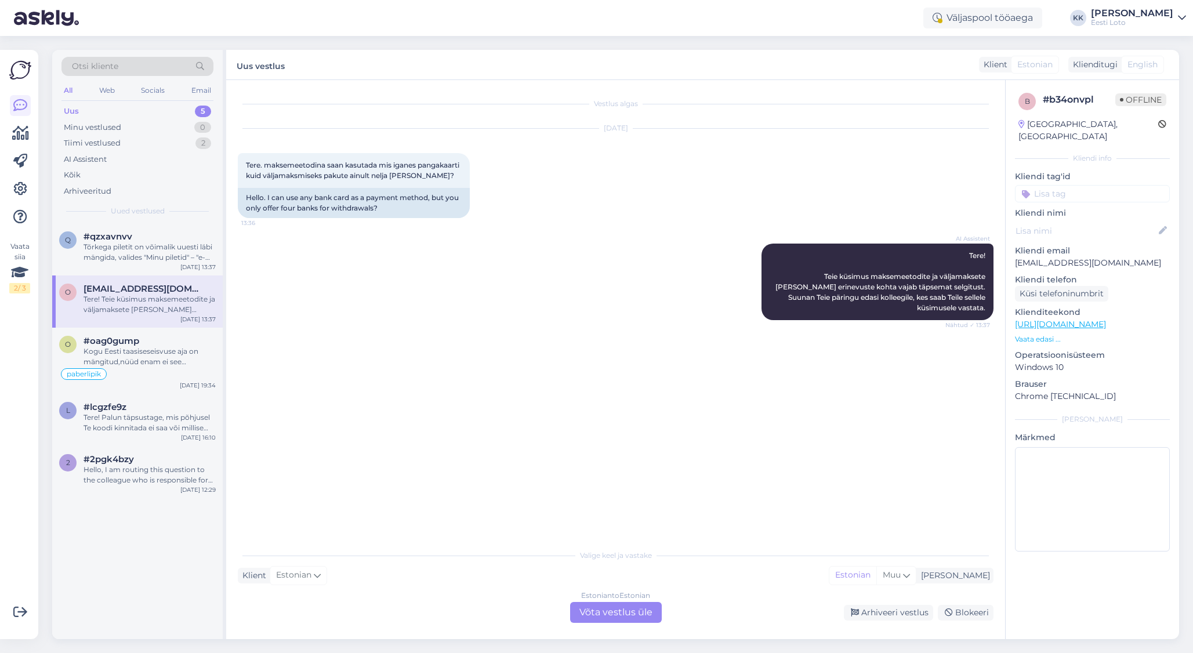
scroll to position [0, 0]
click at [158, 255] on div "Tõrkega piletit on võimalik uuesti läbi mängida, valides "Minu piletid" – "e-ki…" at bounding box center [150, 252] width 132 height 21
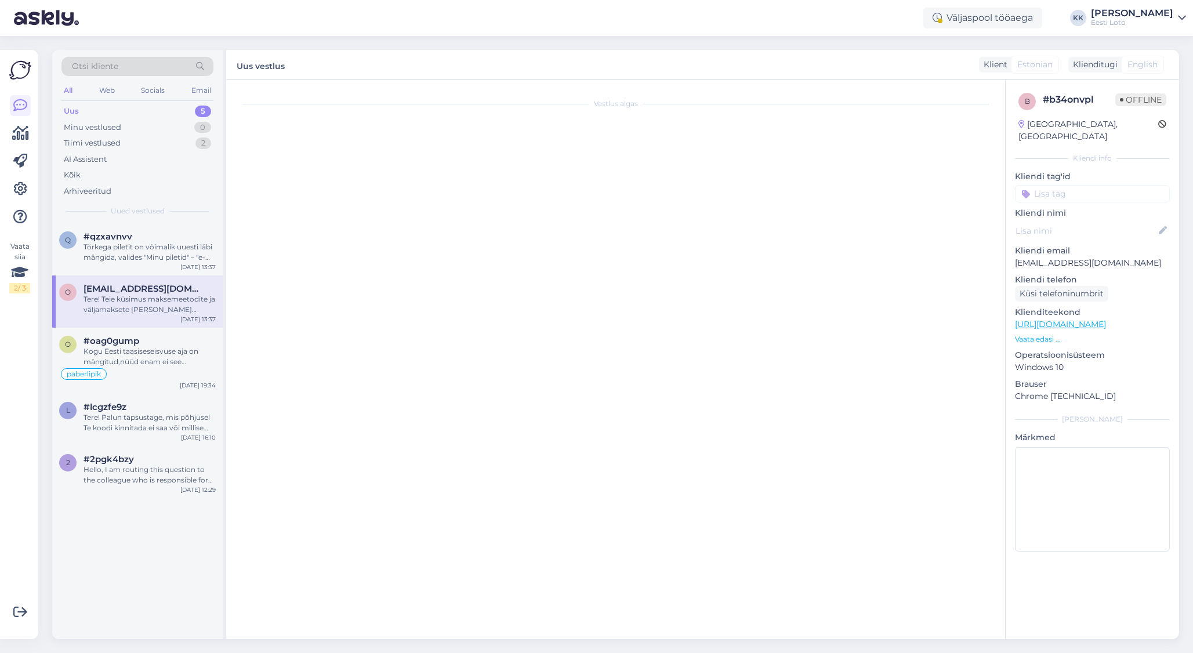
scroll to position [308, 0]
